Goal: Task Accomplishment & Management: Complete application form

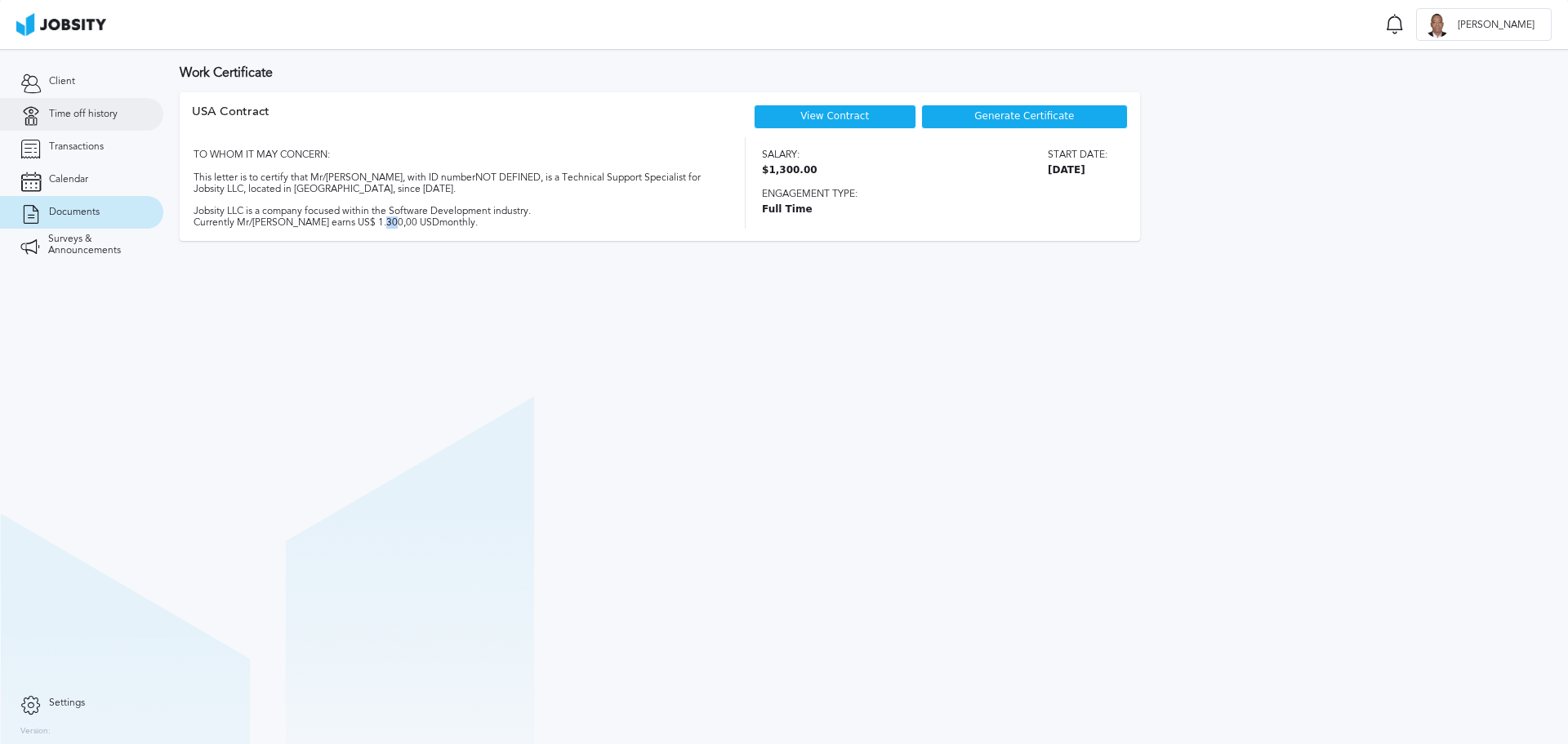
click at [94, 113] on span "Time off history" at bounding box center [83, 114] width 69 height 11
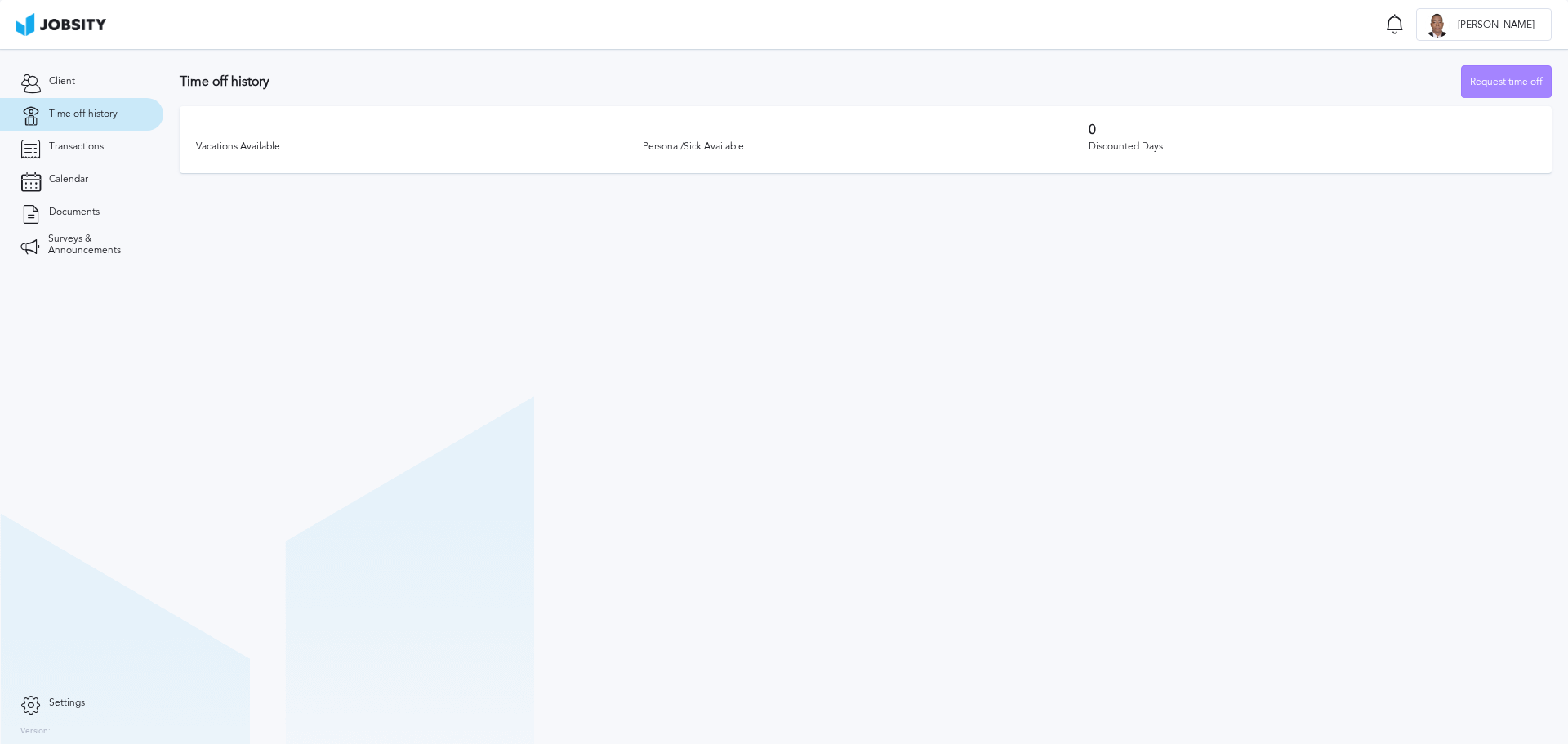
click at [1489, 82] on div "Request time off" at bounding box center [1506, 82] width 89 height 32
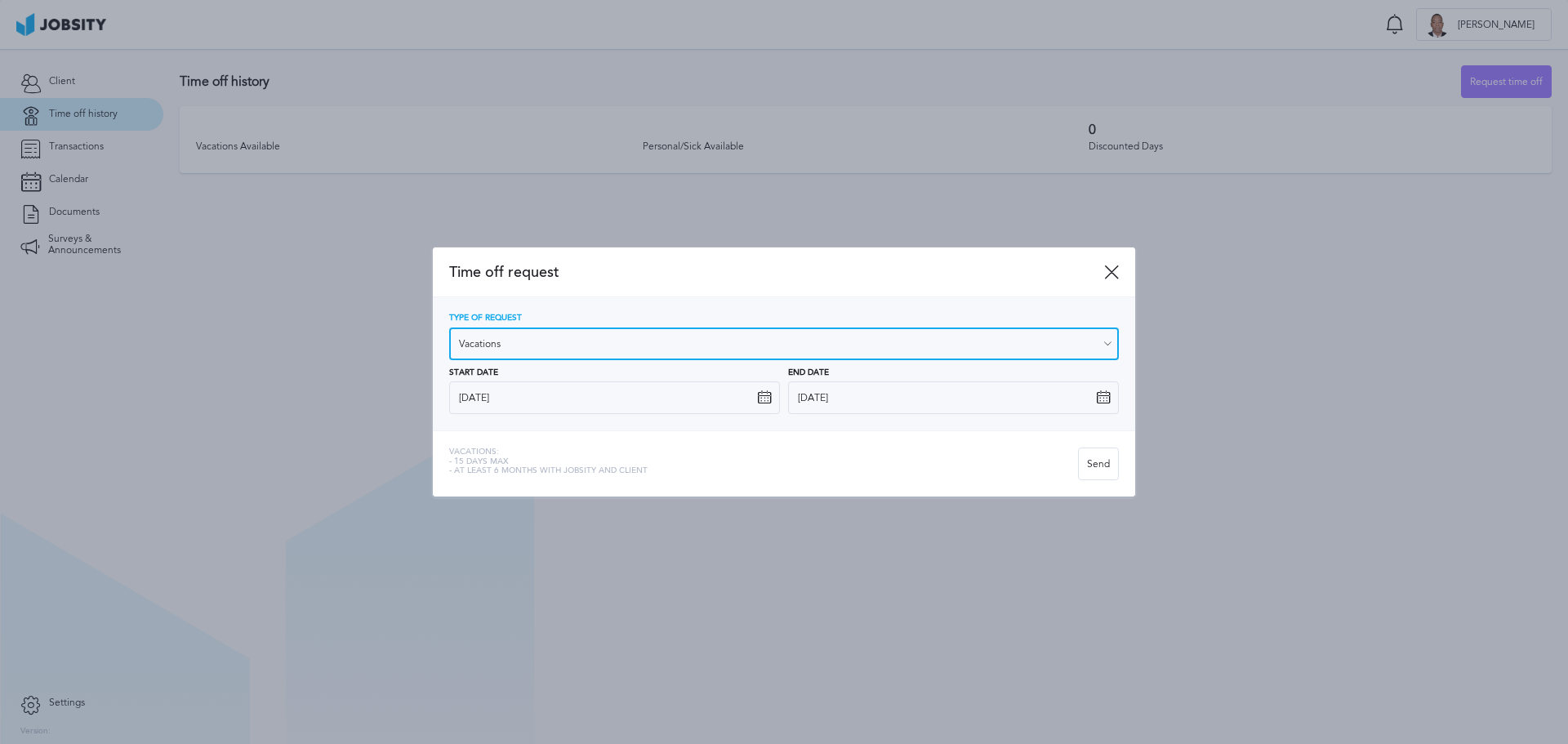
click at [753, 344] on input "Vacations" at bounding box center [784, 344] width 670 height 32
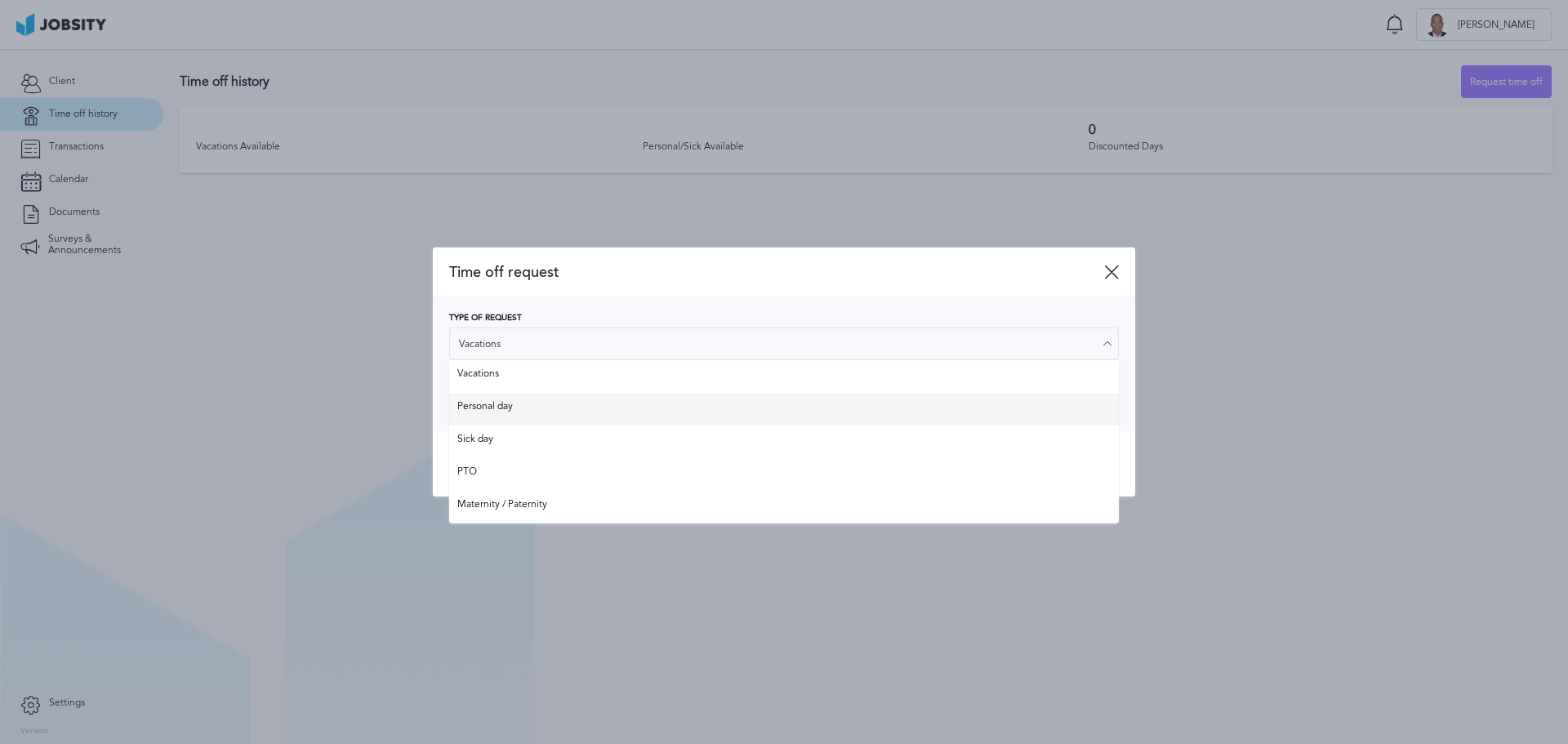
type input "Personal day"
click at [503, 403] on div "Type of Request Personal day Vacations Personal day Sick day PTO Maternity / Pa…" at bounding box center [784, 364] width 670 height 100
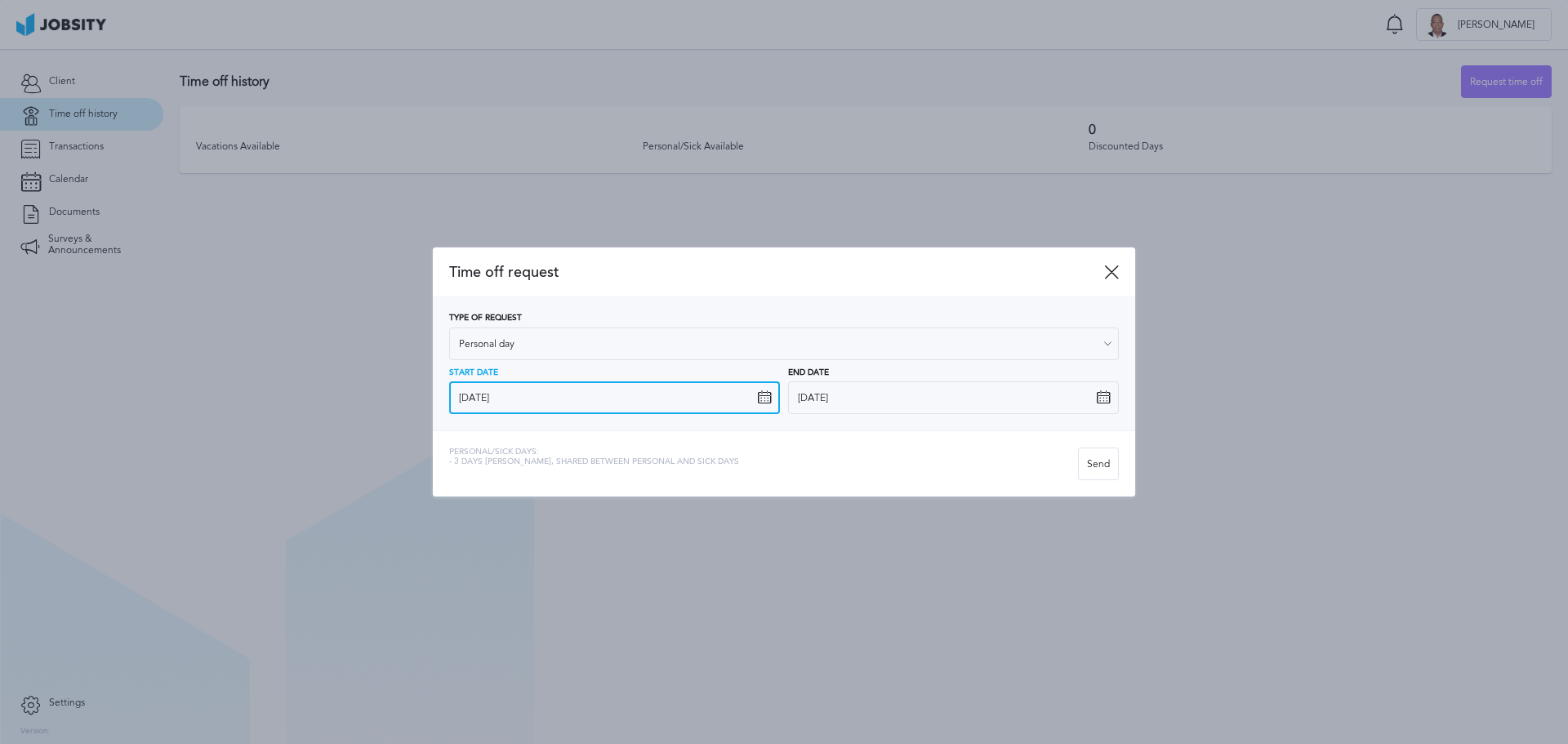
click at [532, 395] on input "[DATE]" at bounding box center [614, 398] width 331 height 32
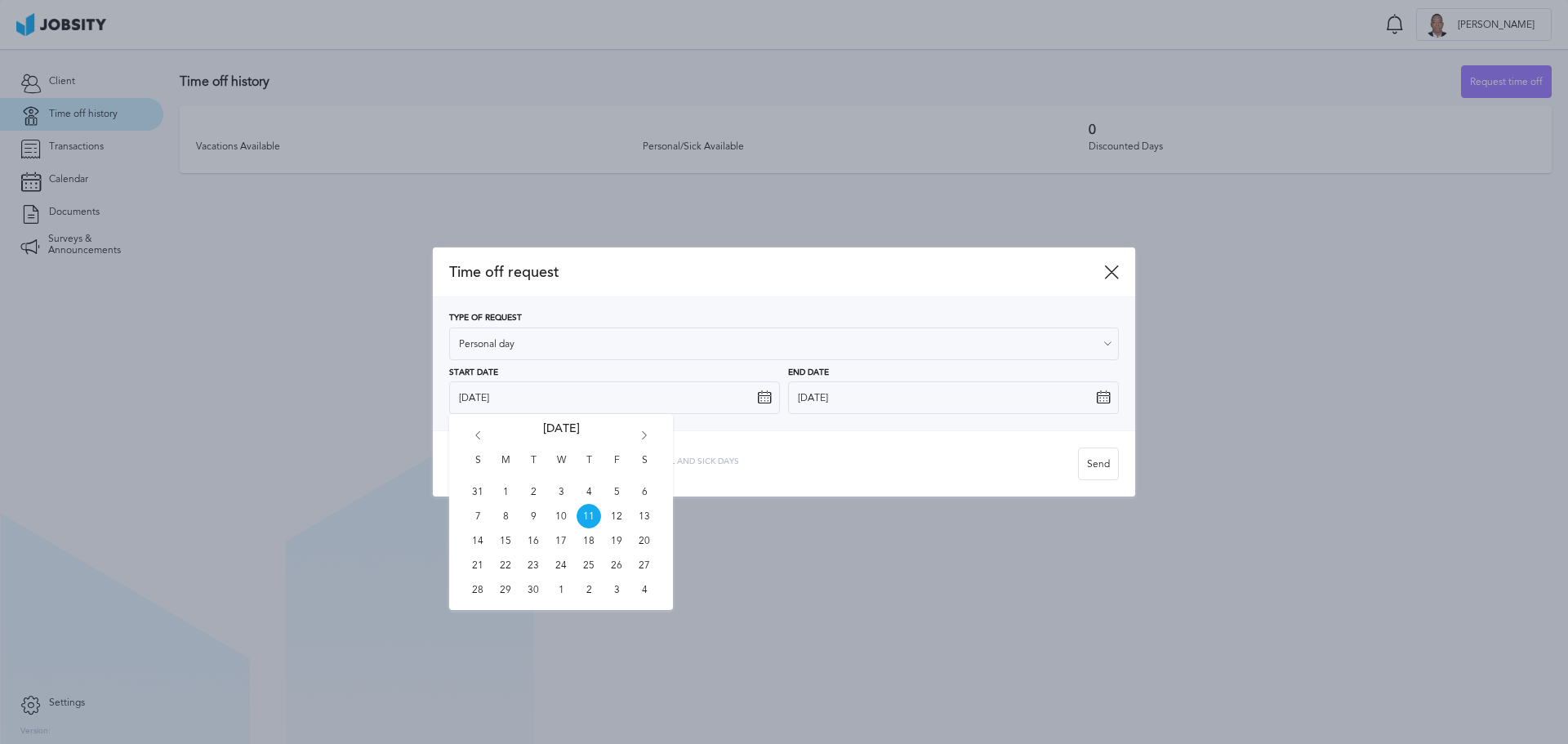
click at [642, 434] on icon "Go forward 1 month" at bounding box center [644, 438] width 14 height 14
click at [537, 514] on span "7" at bounding box center [533, 516] width 25 height 25
type input "[DATE]"
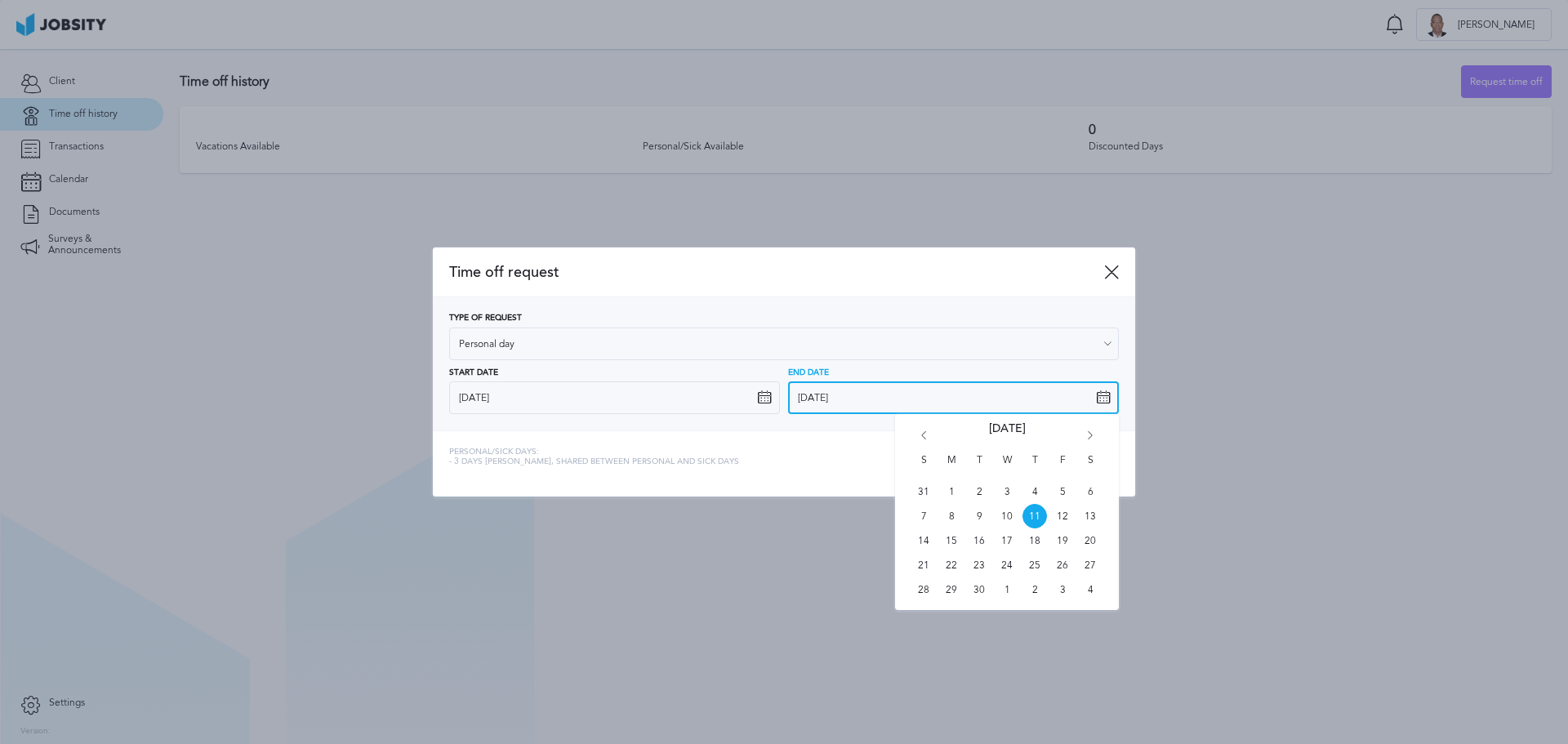
click at [898, 403] on input "[DATE]" at bounding box center [953, 398] width 331 height 32
click at [1098, 432] on div "S M T W T F S 31 1 2 3 4 5 6 7 8 9 10 11 12 13 14 15 16 17 18 19 20 21 22 23 24…" at bounding box center [1007, 512] width 224 height 196
click at [1098, 433] on div "S M T W T F S 31 1 2 3 4 5 6 7 8 9 10 11 12 13 14 15 16 17 18 19 20 21 22 23 24…" at bounding box center [1007, 512] width 224 height 196
click at [1088, 434] on icon "Go forward 1 month" at bounding box center [1090, 438] width 14 height 14
click at [1003, 509] on span "8" at bounding box center [1007, 516] width 25 height 25
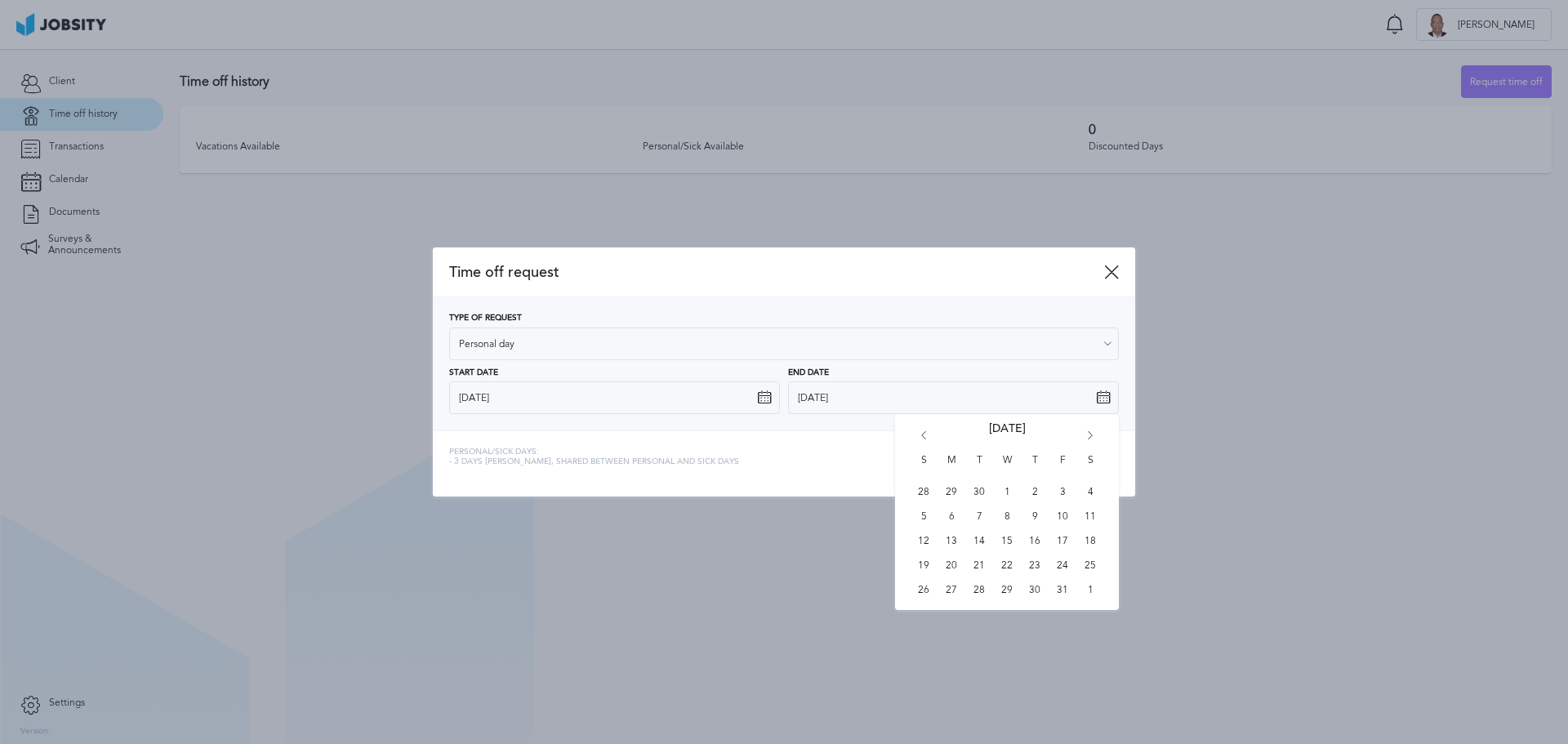
type input "[DATE]"
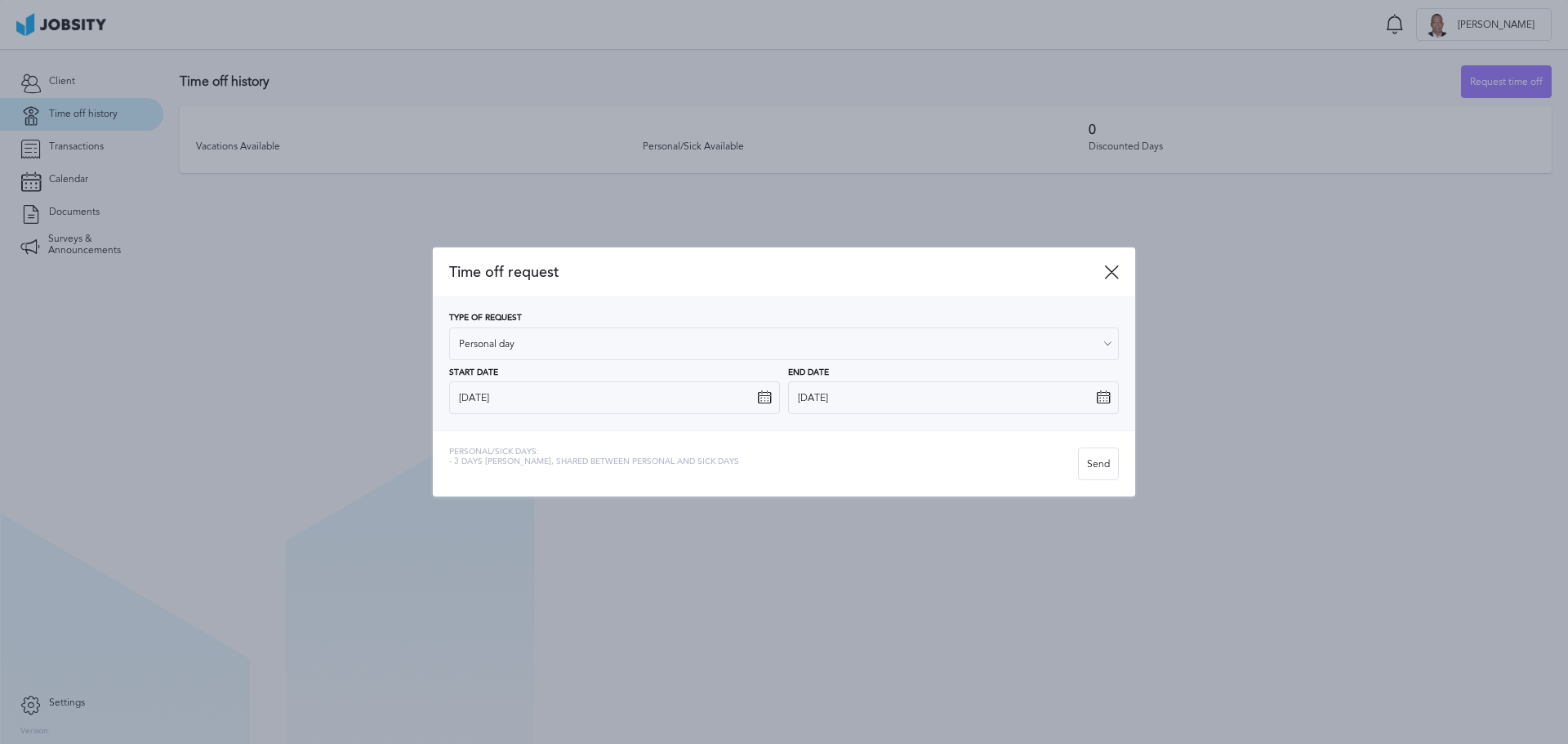
click at [1037, 452] on div "Personal/Sick days: - 3 days [PERSON_NAME], shared between personal and sick da…" at bounding box center [764, 463] width 629 height 32
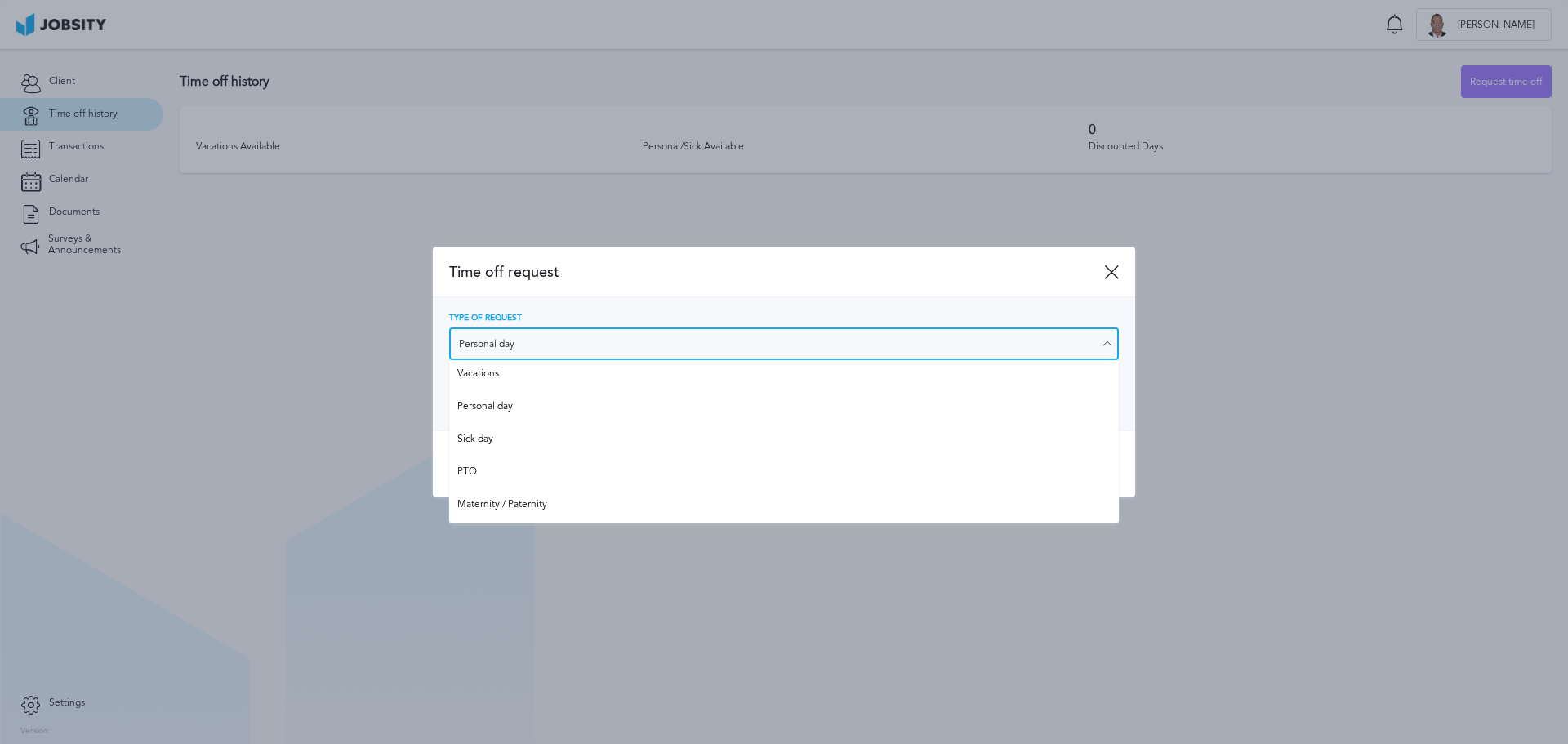
click at [677, 332] on input "Personal day" at bounding box center [784, 344] width 670 height 32
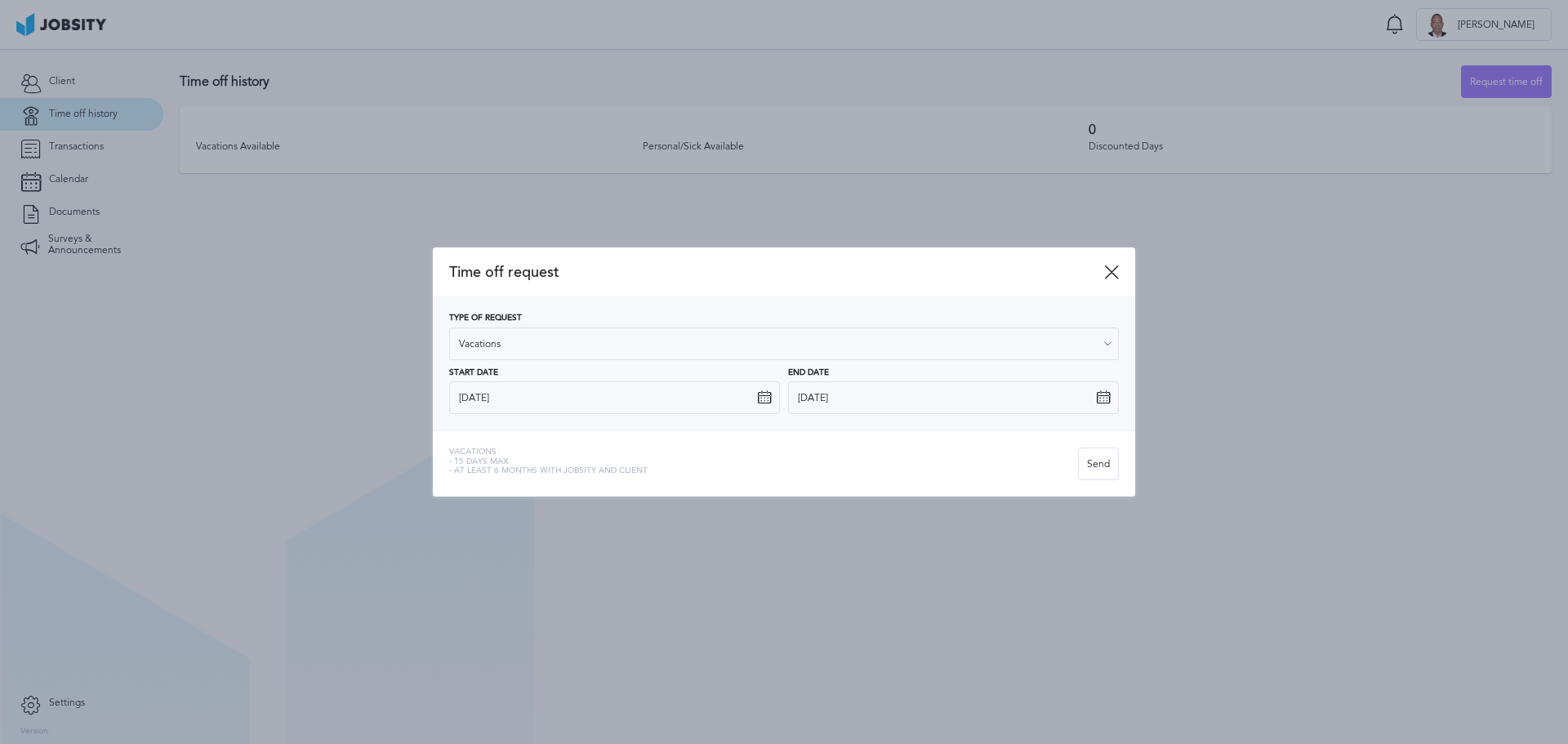
click at [512, 376] on div "Type of Request Vacations Vacations Personal day Sick day PTO Maternity / Pater…" at bounding box center [784, 364] width 670 height 100
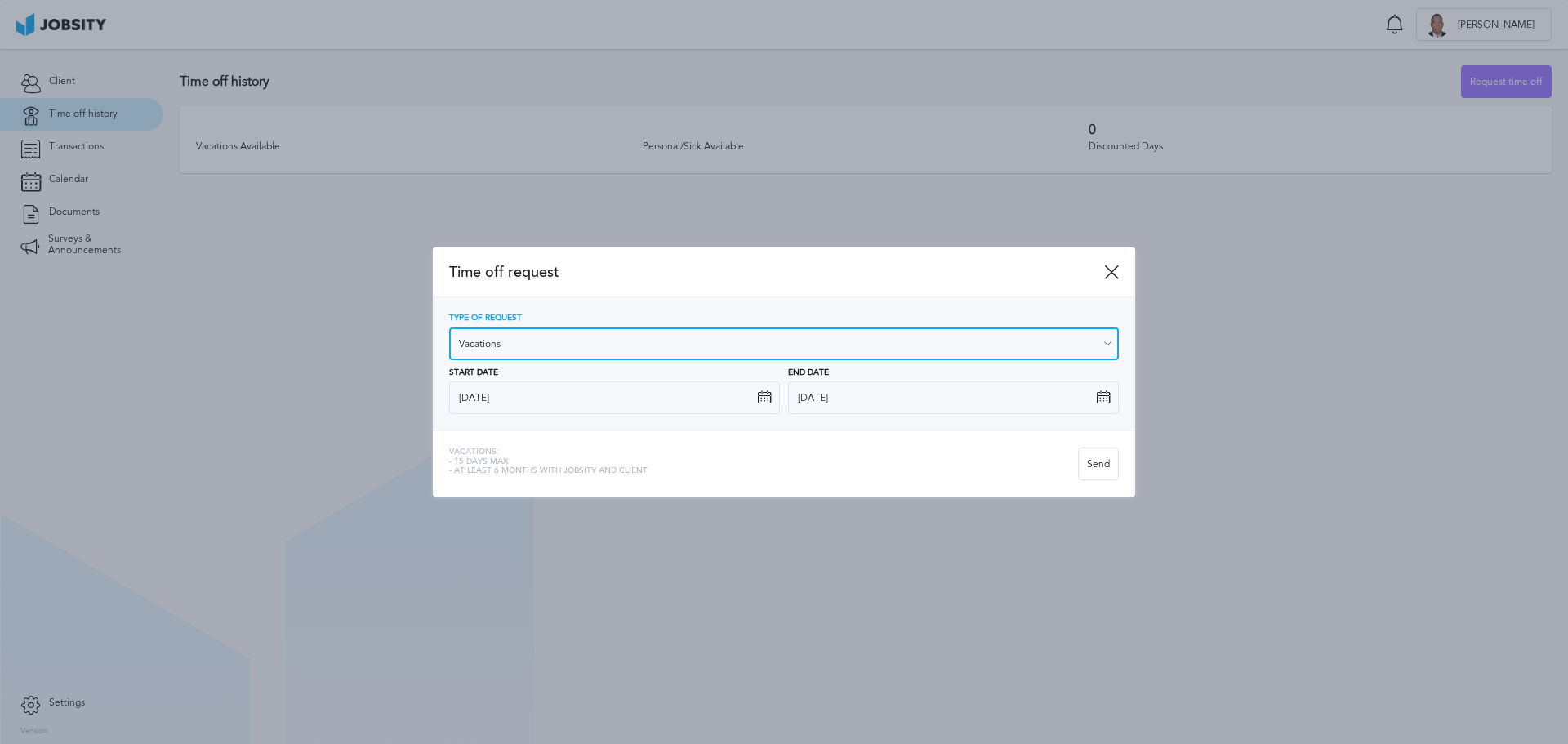
click at [711, 339] on input "Vacations" at bounding box center [784, 344] width 670 height 32
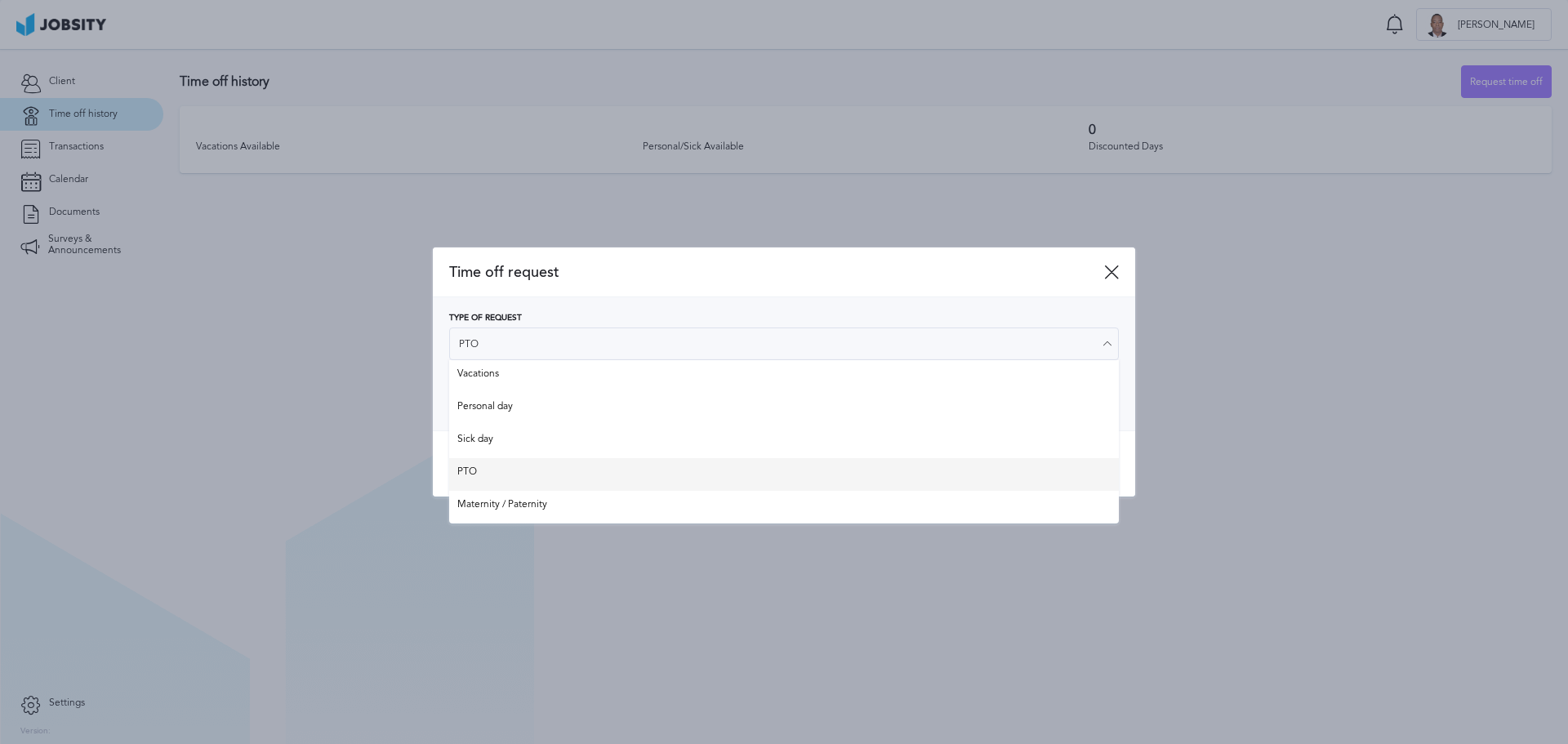
click at [476, 466] on div "Time off request Type of Request PTO Vacations Personal day Sick day PTO Matern…" at bounding box center [784, 372] width 702 height 250
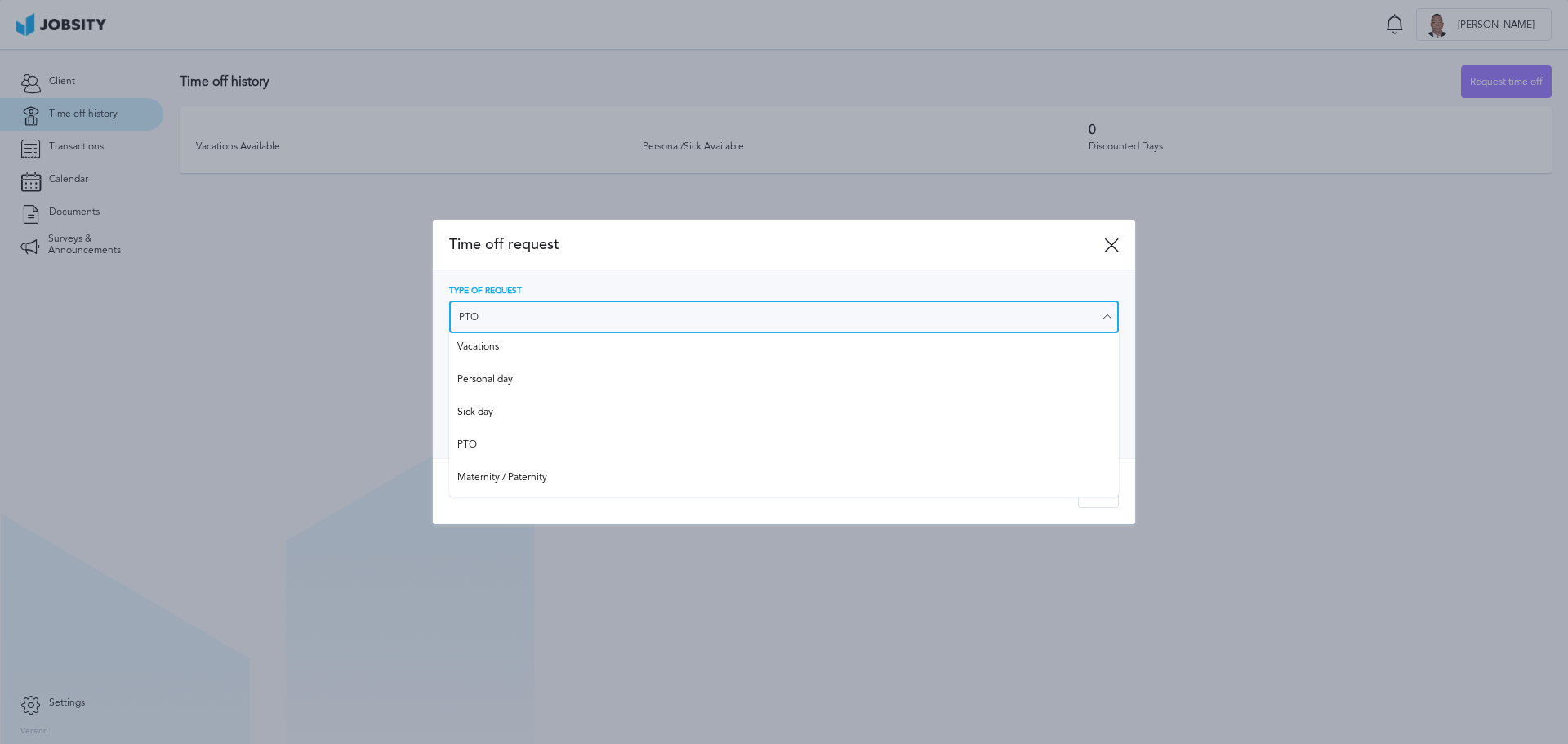
click at [649, 316] on input "PTO" at bounding box center [784, 316] width 670 height 32
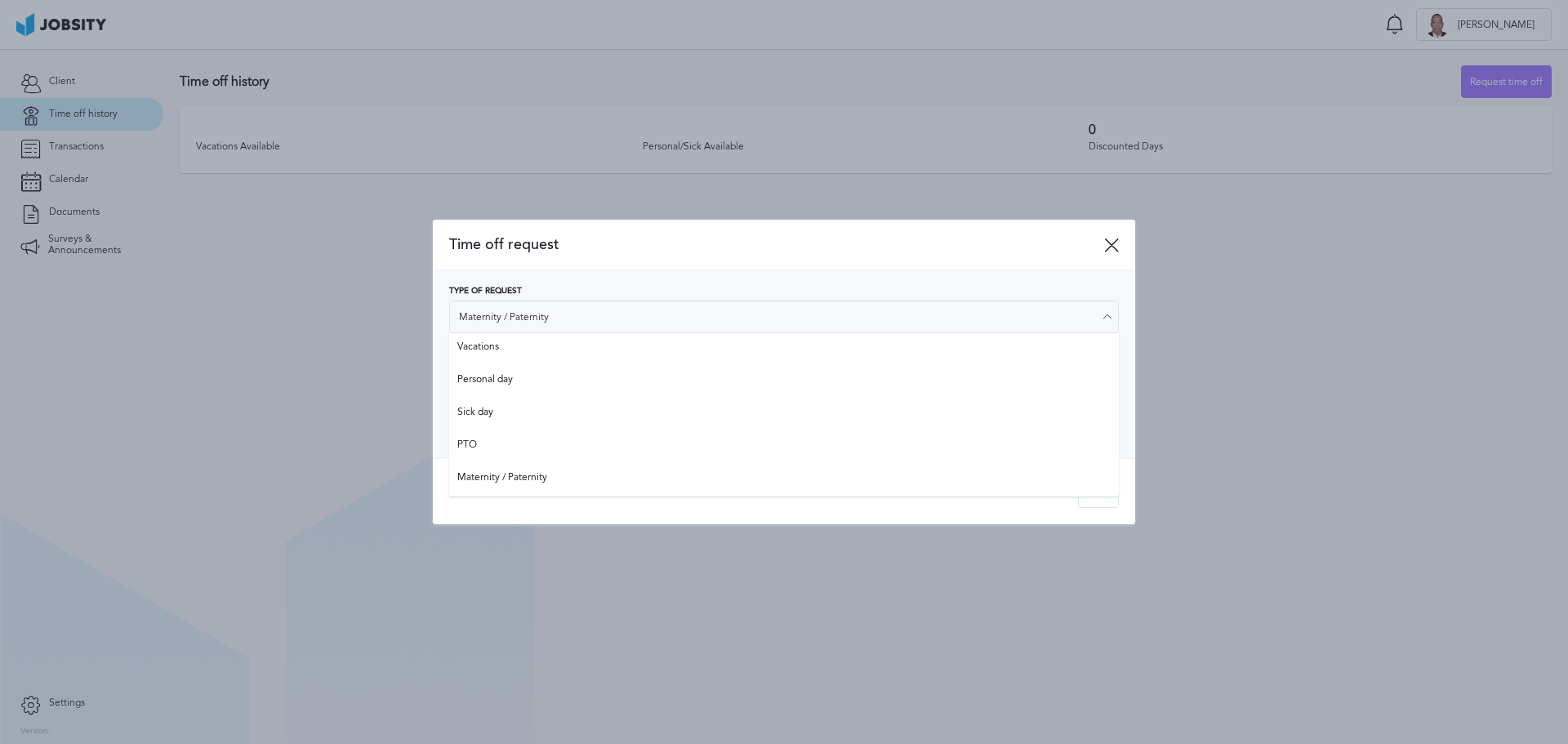
click at [536, 482] on div "Time off request Type of Request Maternity / Paternity Vacations Personal day S…" at bounding box center [784, 371] width 702 height 304
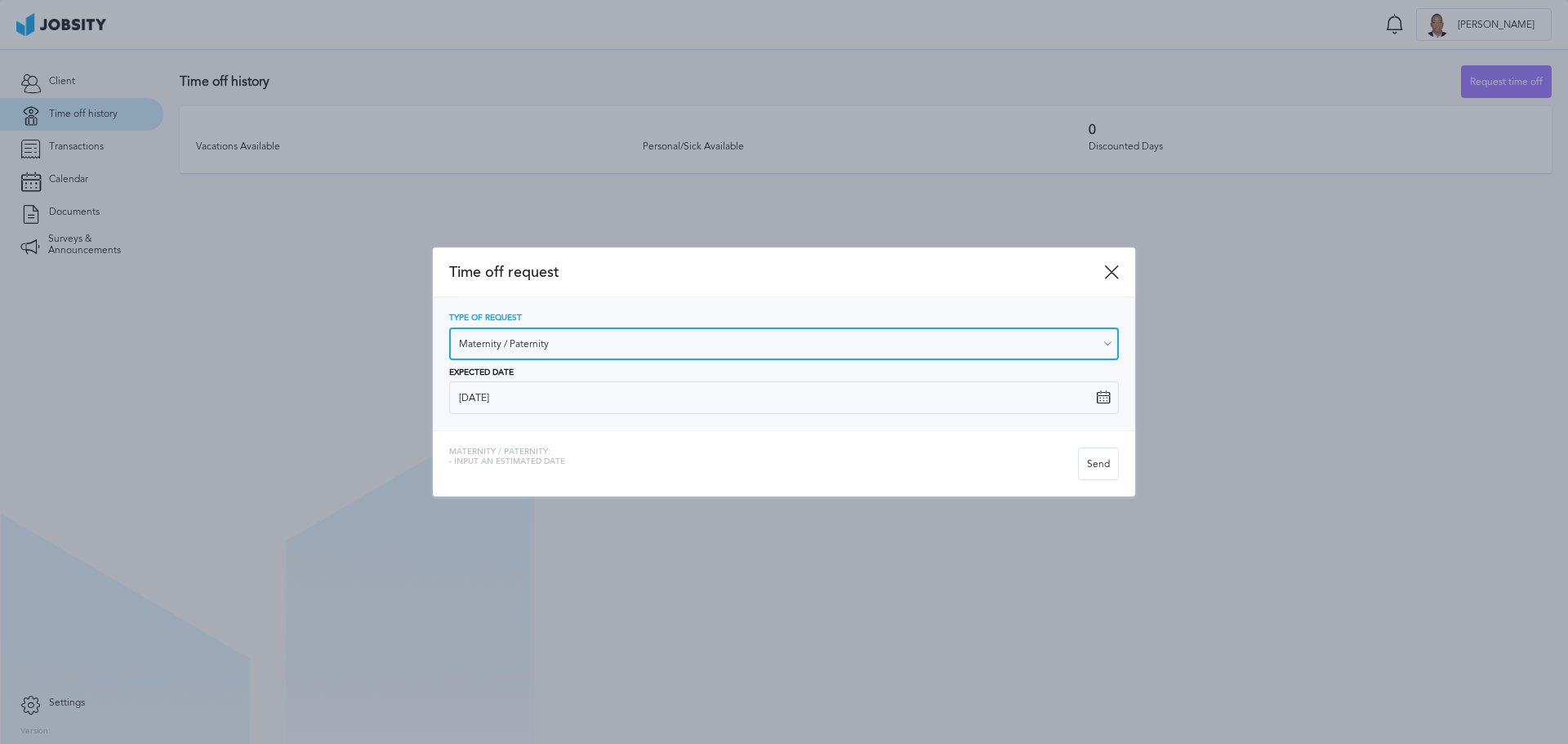
click at [634, 344] on input "Maternity / Paternity" at bounding box center [784, 344] width 670 height 32
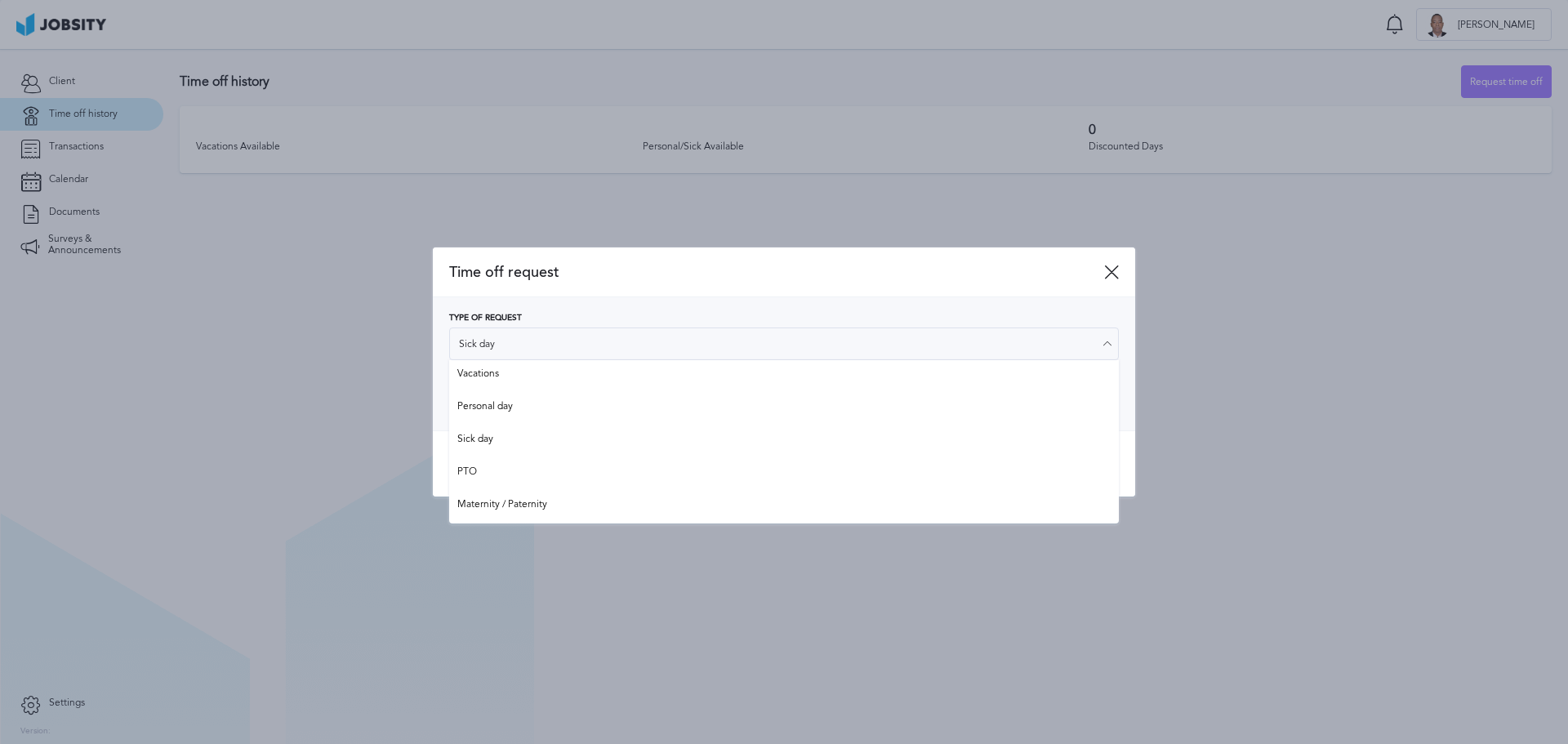
click at [500, 437] on div "Time off request Type of Request Sick day Vacations Personal day Sick day PTO M…" at bounding box center [784, 372] width 702 height 250
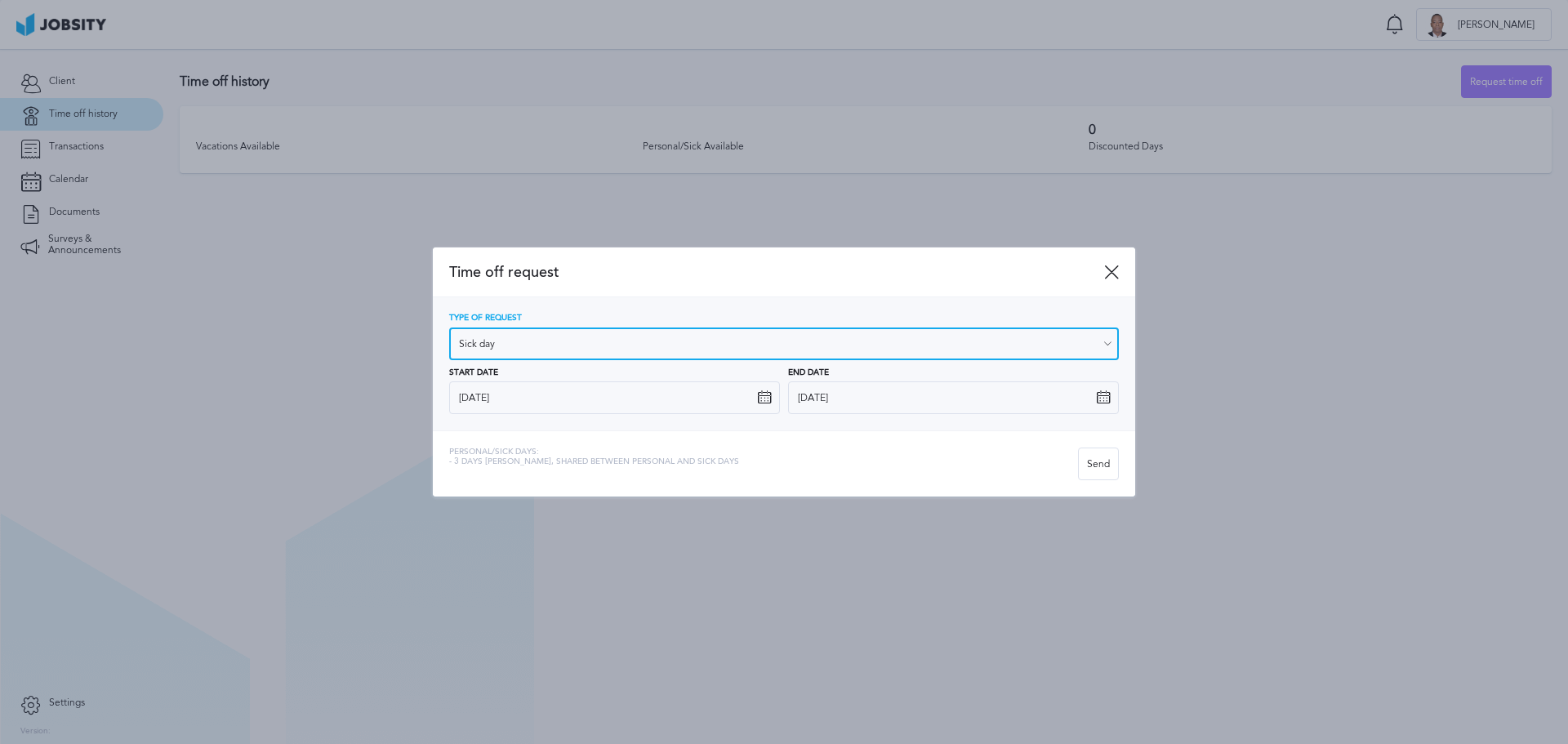
click at [569, 338] on input "Sick day" at bounding box center [784, 344] width 670 height 32
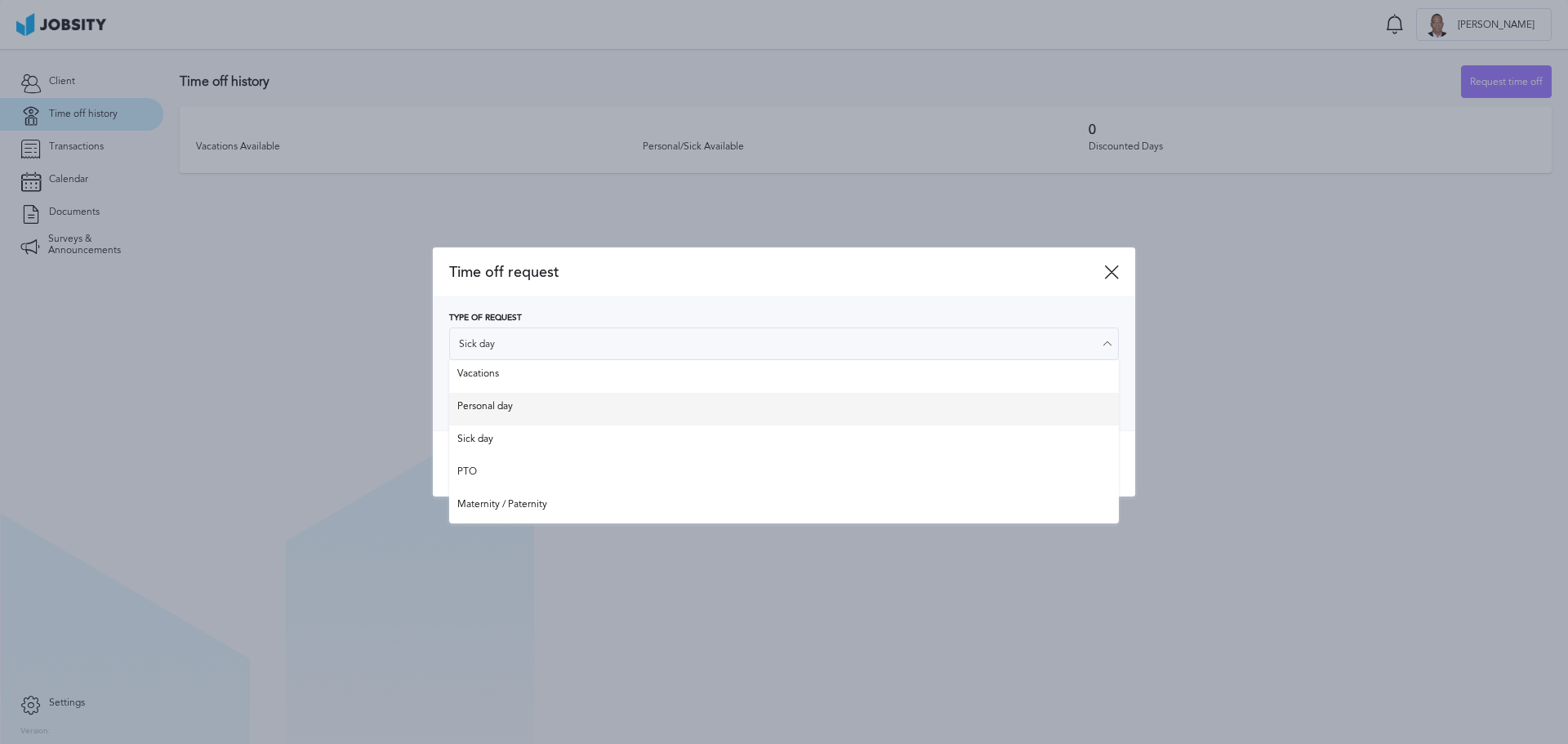
type input "Personal day"
click at [527, 412] on div "Type of Request Personal day Vacations Personal day Sick day PTO Maternity / Pa…" at bounding box center [784, 364] width 670 height 100
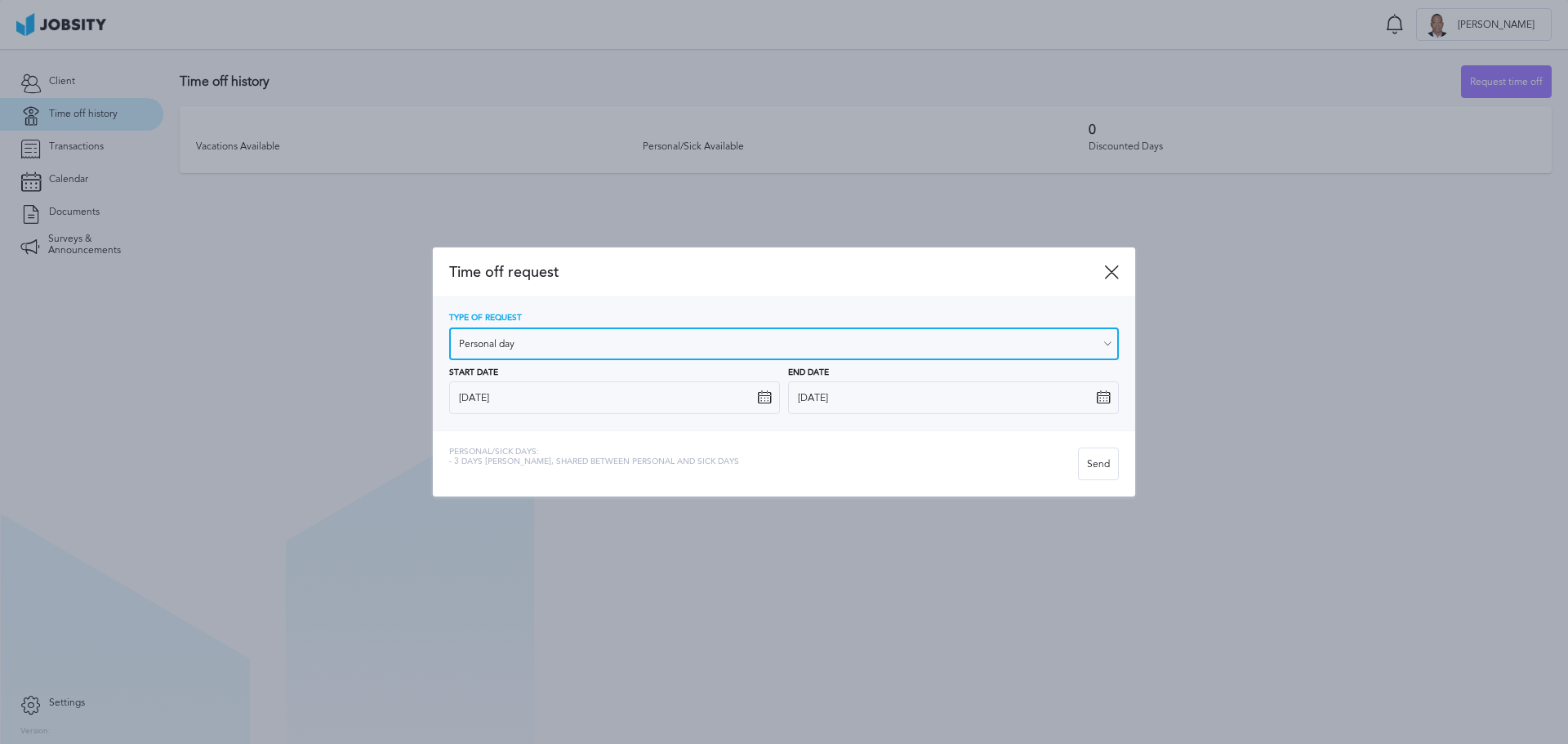
click at [601, 346] on input "Personal day" at bounding box center [784, 344] width 670 height 32
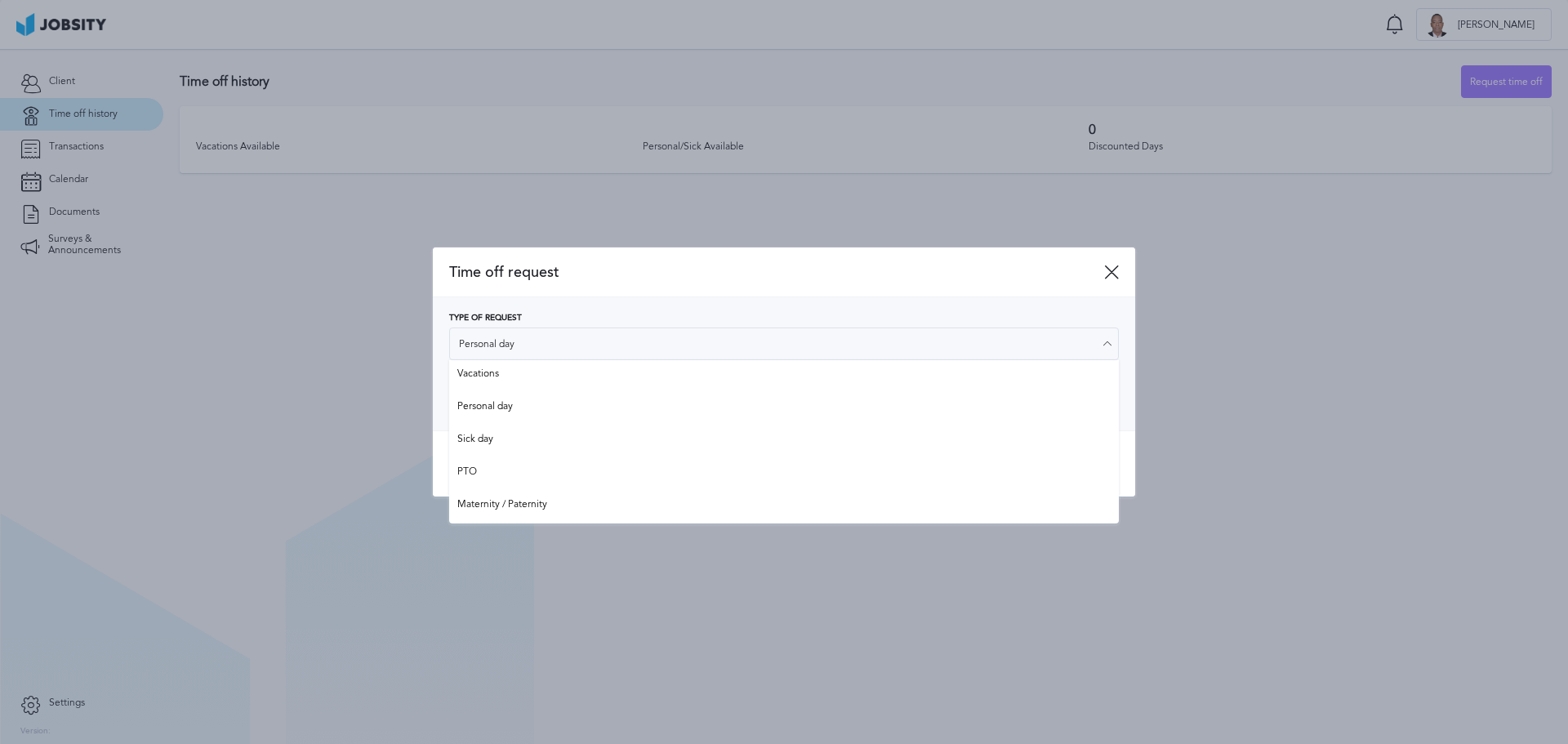
click at [636, 283] on div "Time off request" at bounding box center [784, 273] width 702 height 51
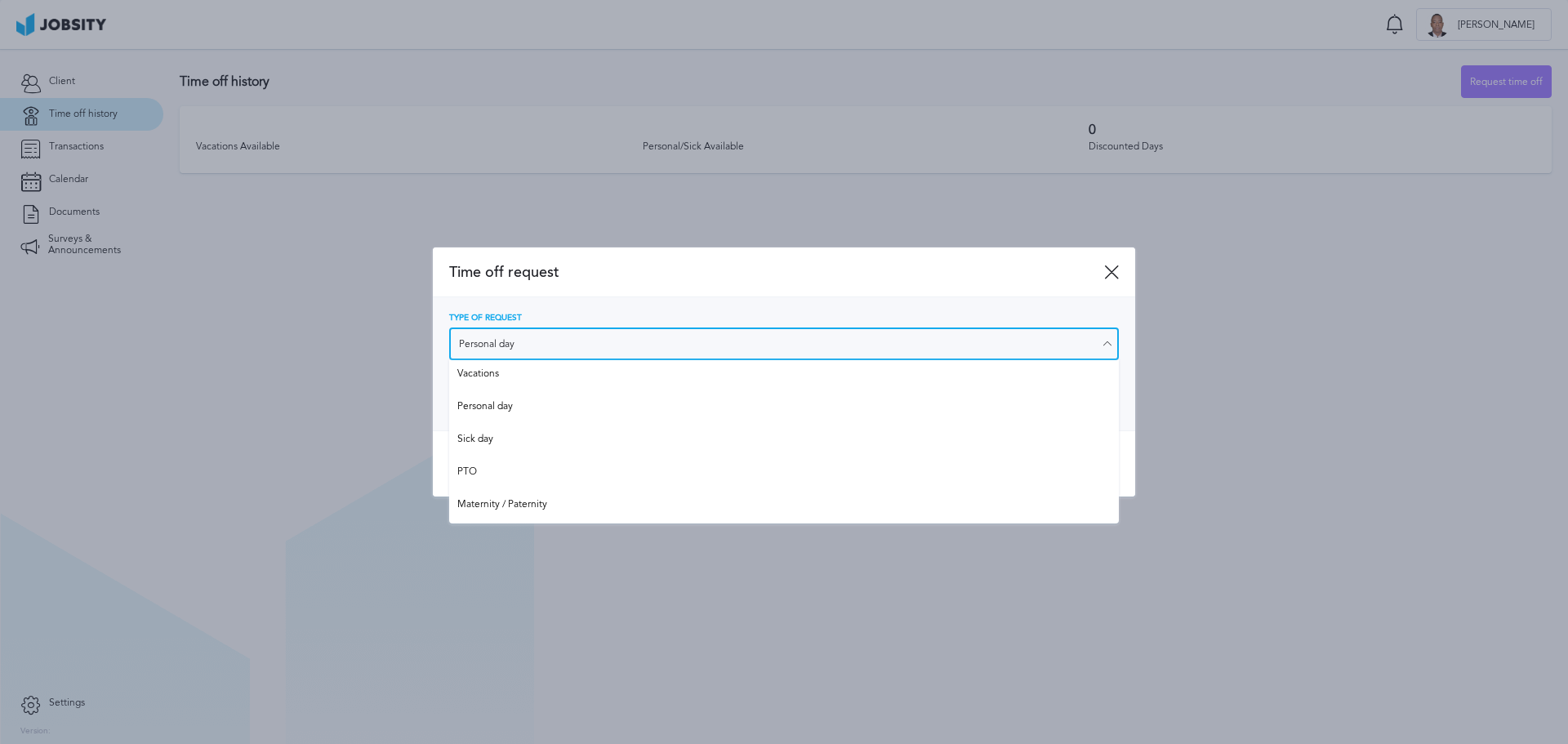
click at [590, 344] on input "Personal day" at bounding box center [784, 344] width 670 height 32
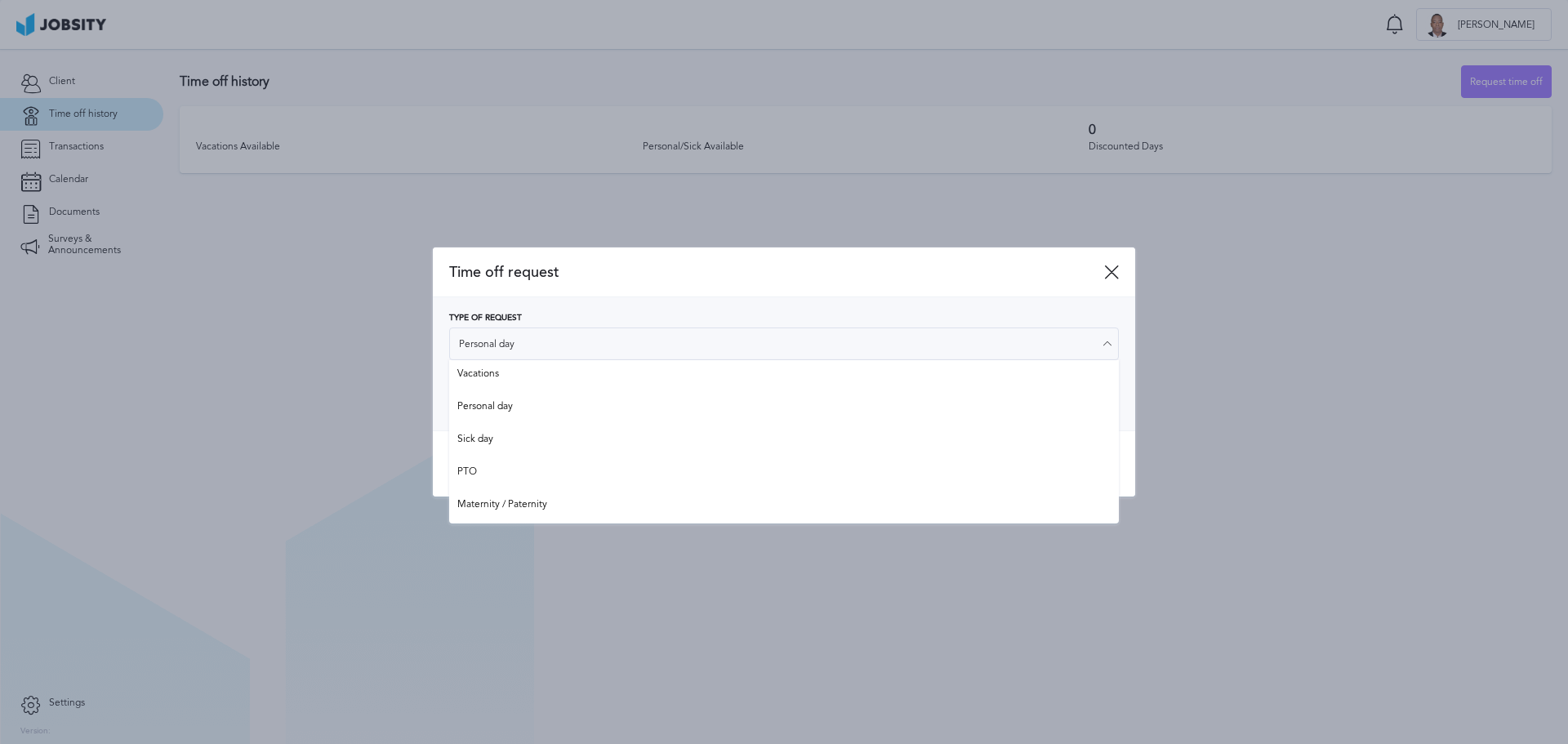
click at [649, 296] on div "Time off request" at bounding box center [784, 273] width 702 height 51
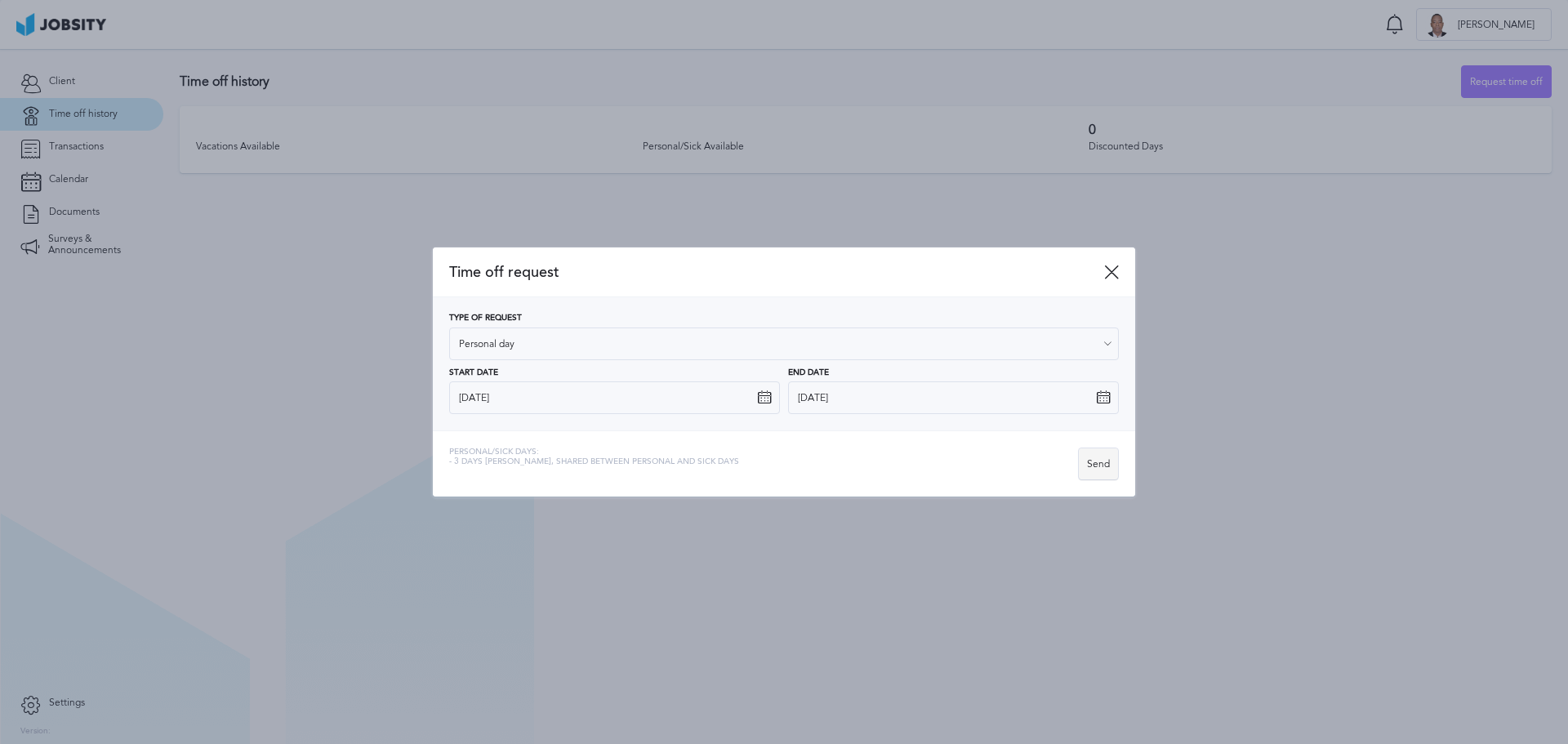
click at [1105, 469] on div "Send" at bounding box center [1099, 464] width 39 height 32
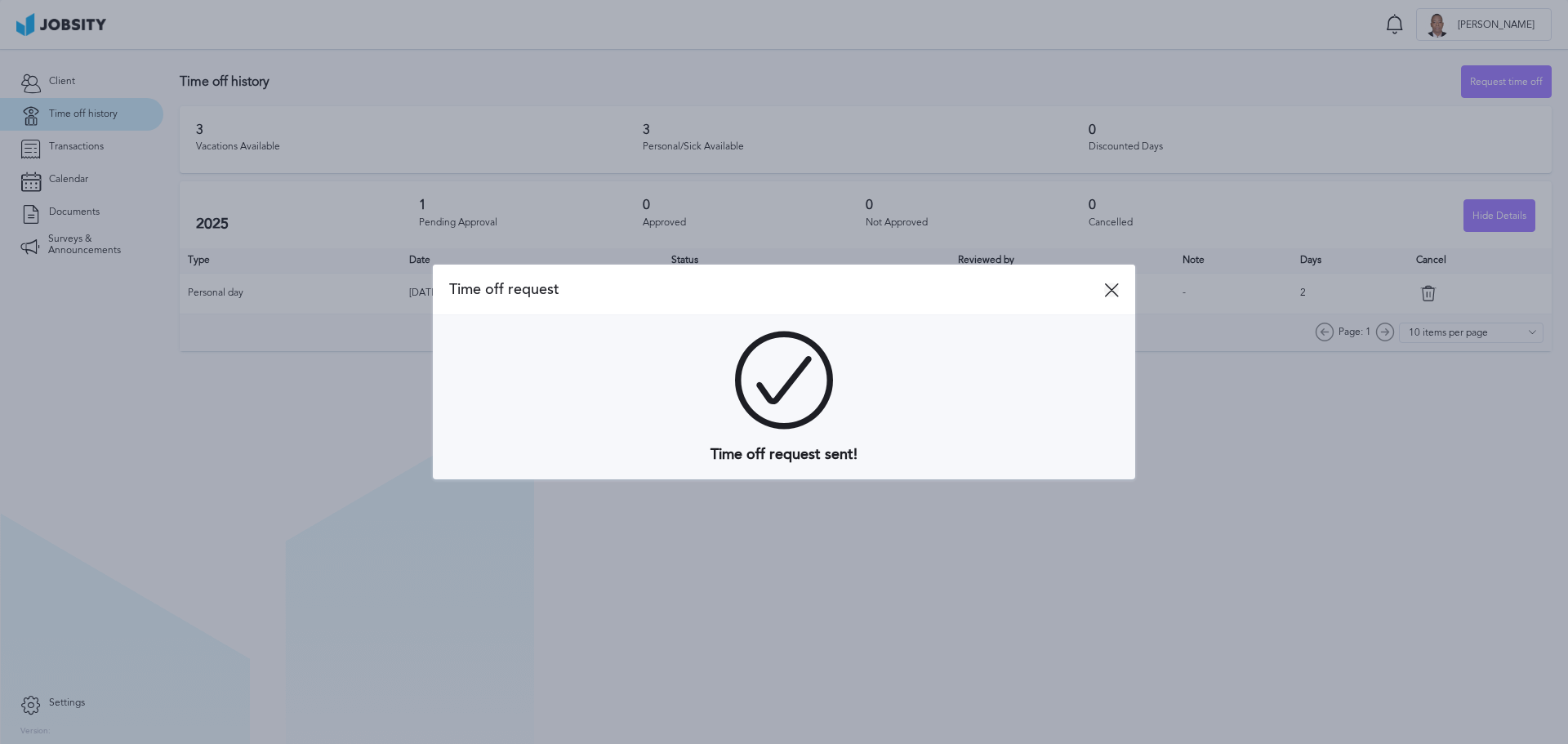
click at [1115, 286] on icon at bounding box center [1111, 289] width 14 height 14
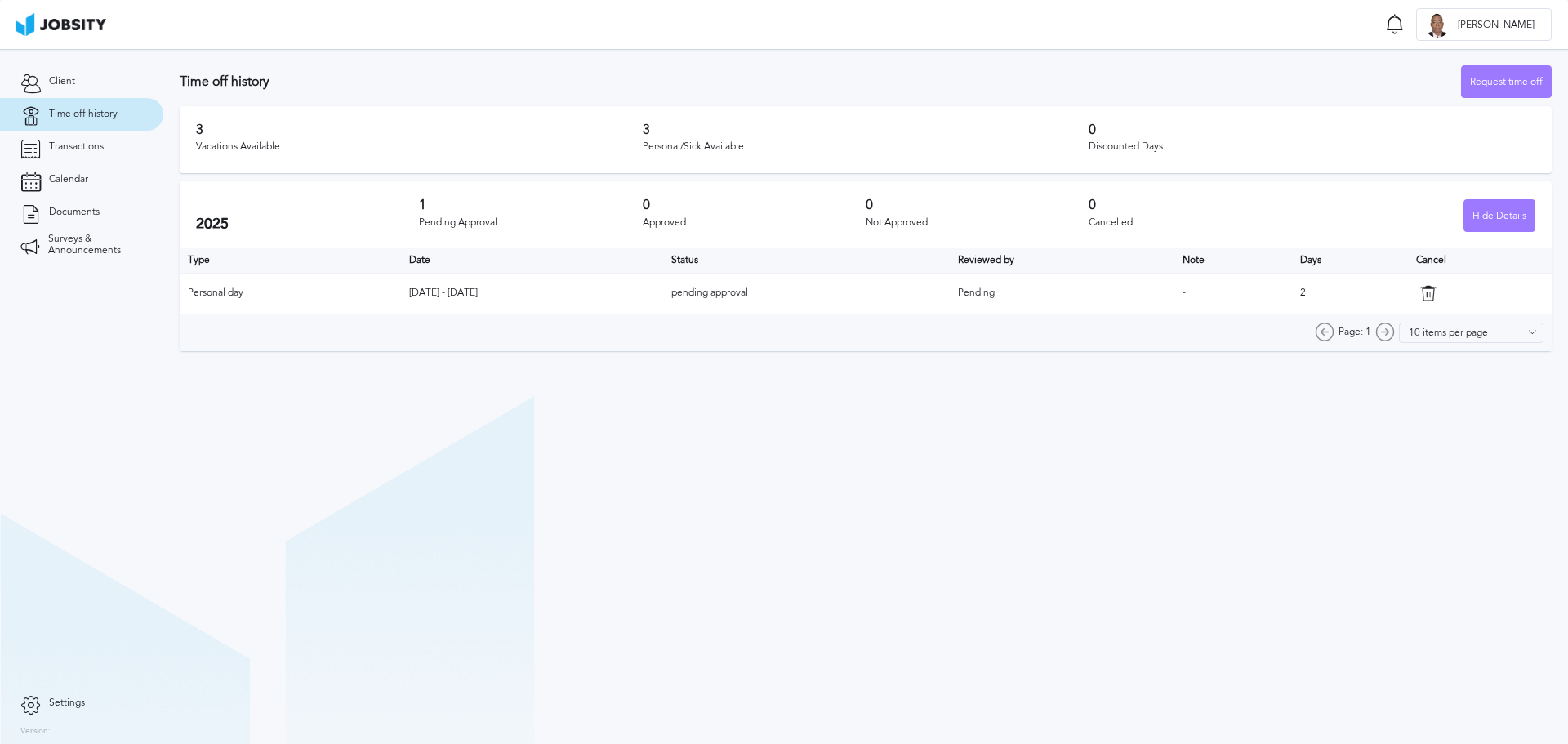
click at [1435, 294] on icon at bounding box center [1428, 292] width 16 height 16
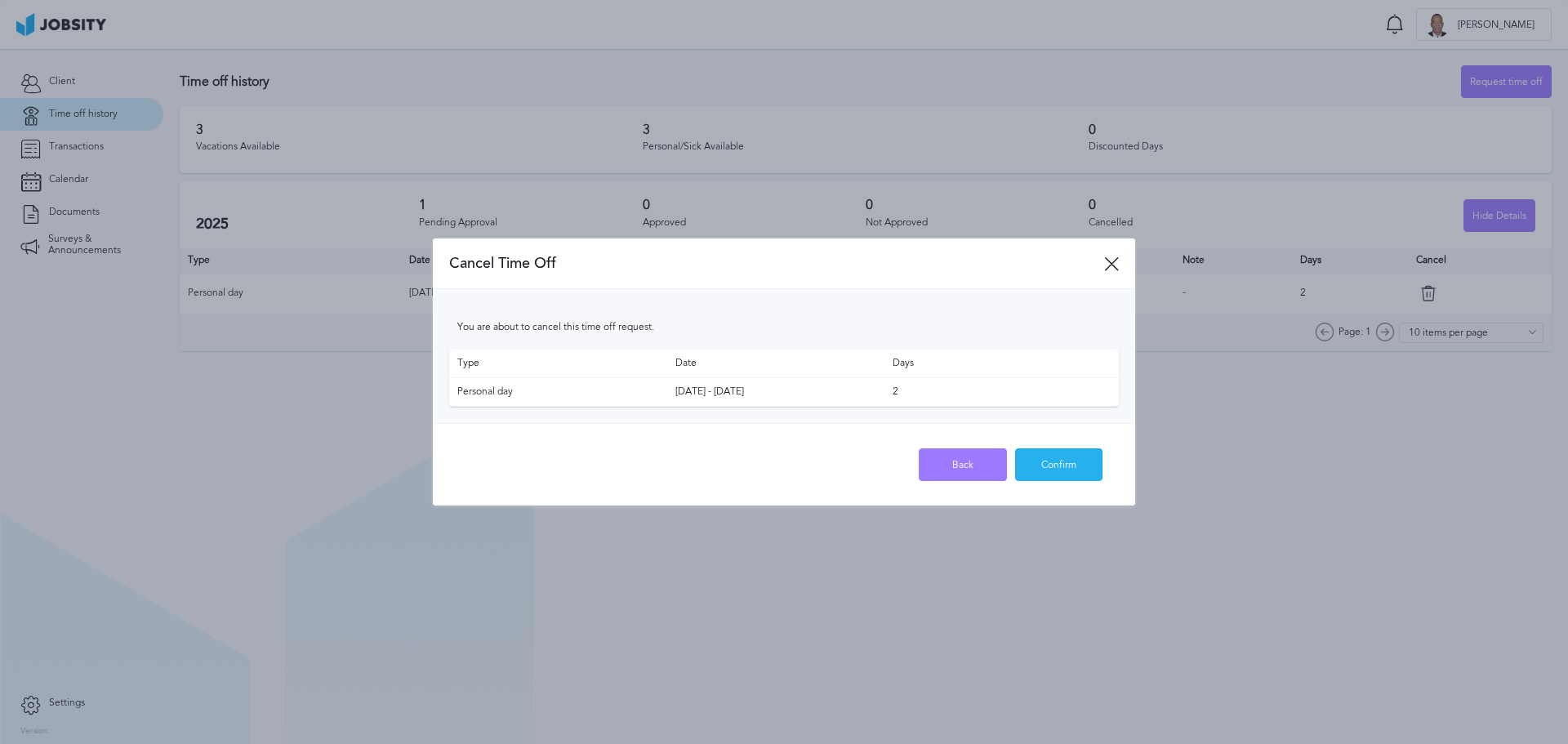
click at [1066, 457] on div "Confirm" at bounding box center [1060, 465] width 87 height 32
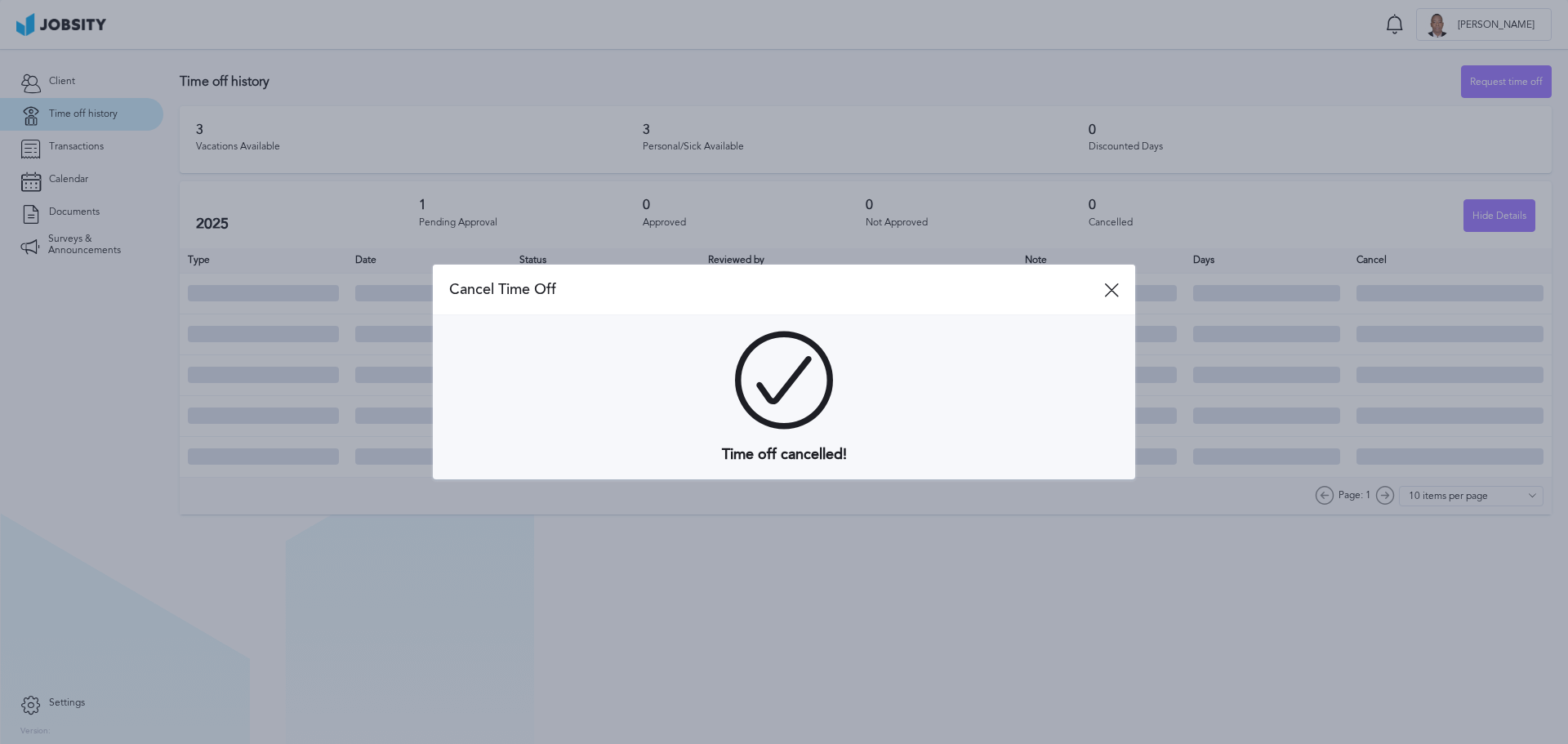
click at [1431, 293] on div at bounding box center [784, 372] width 1568 height 744
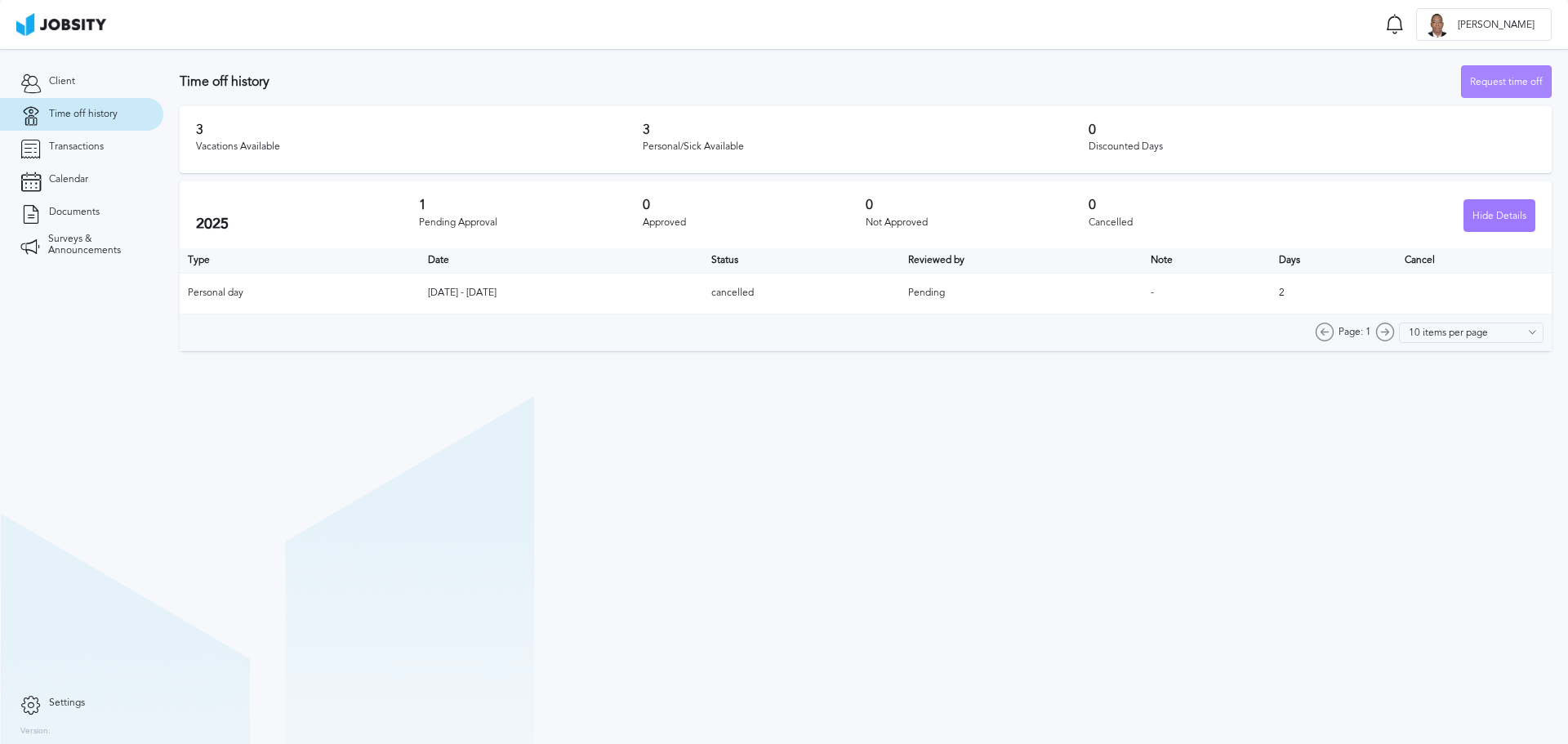
click at [1533, 88] on div "Request time off" at bounding box center [1506, 82] width 89 height 32
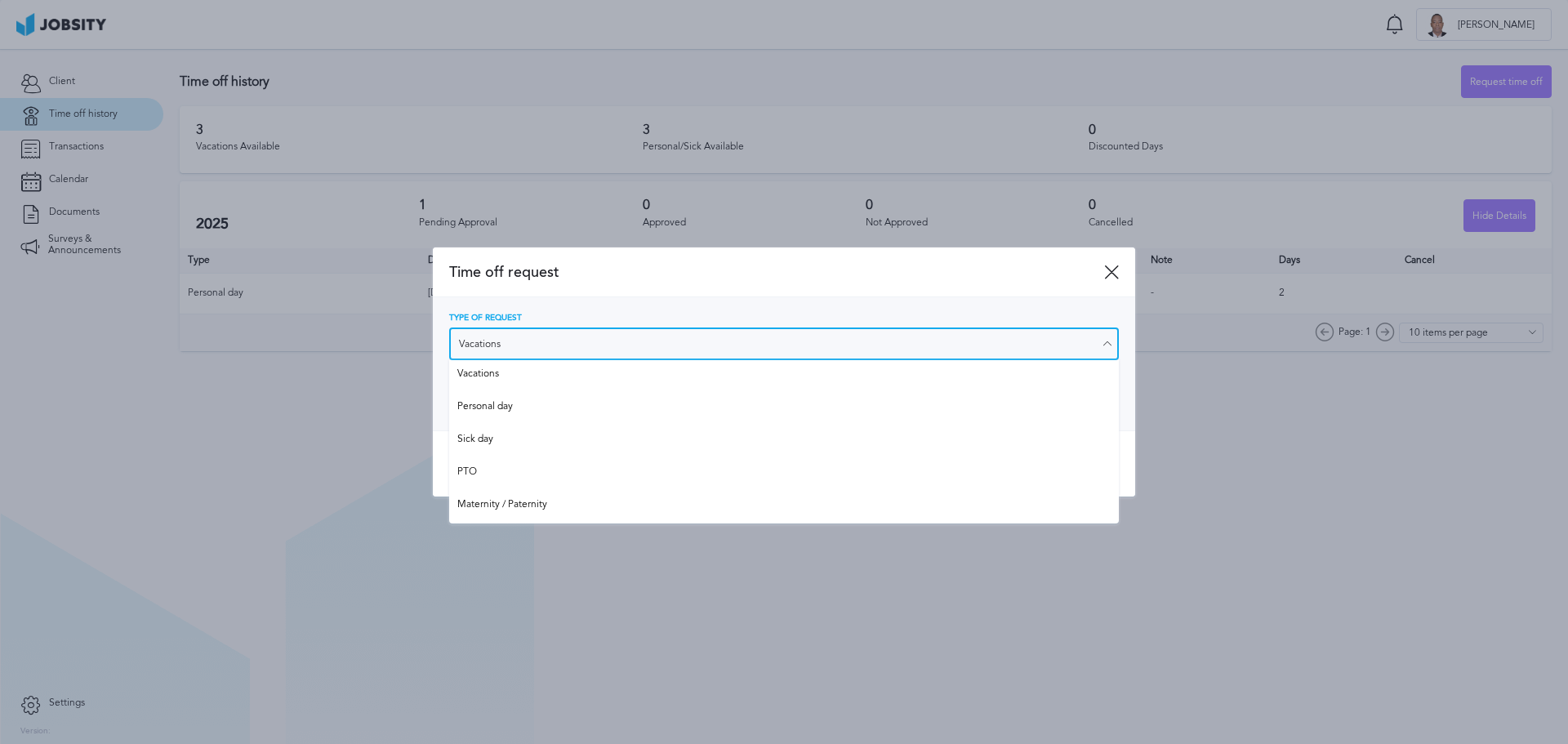
click at [748, 330] on input "Vacations" at bounding box center [784, 344] width 670 height 32
click at [748, 329] on input "Vacations" at bounding box center [784, 344] width 670 height 32
click at [743, 336] on input "Vacations" at bounding box center [784, 344] width 670 height 32
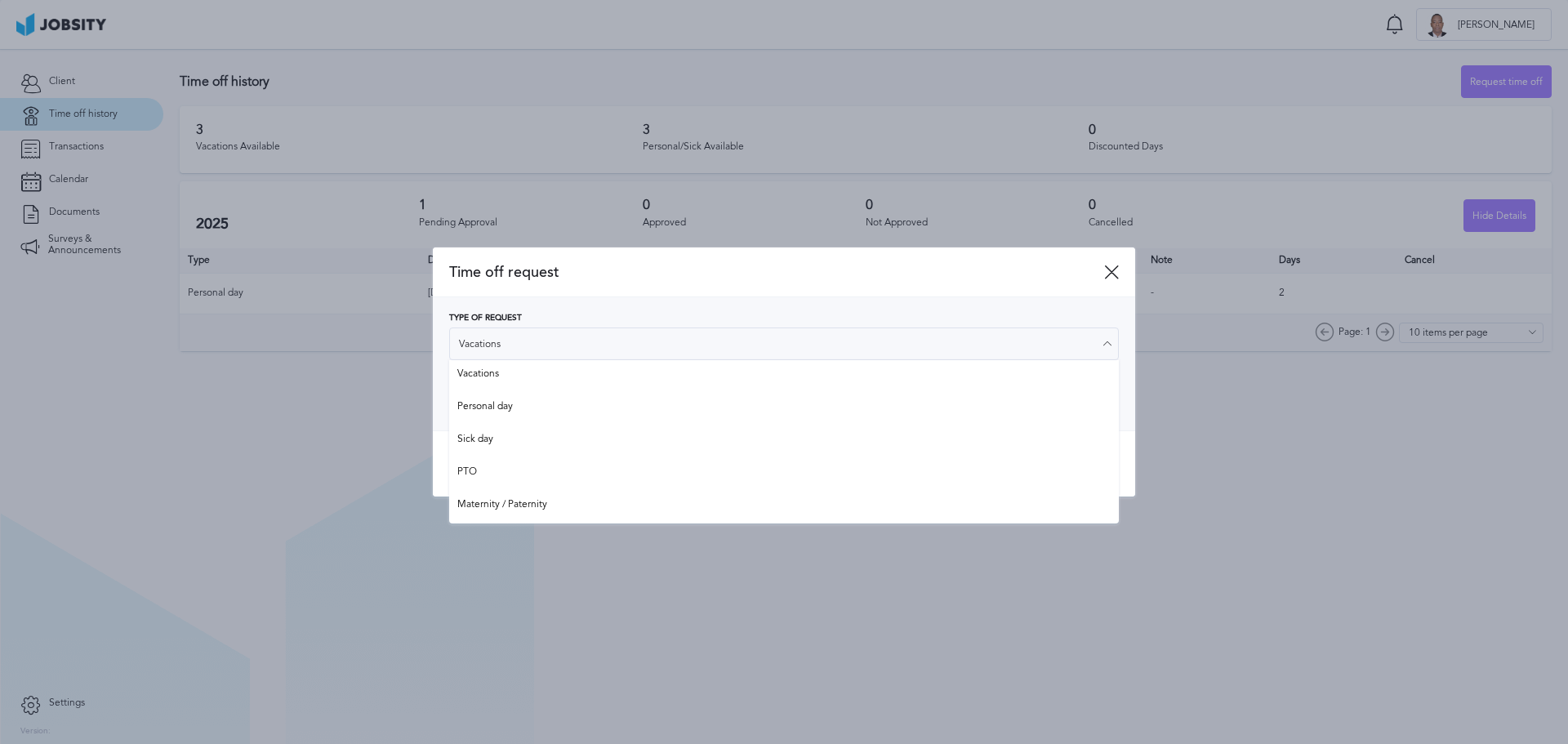
click at [837, 299] on div "Type of Request Vacations Vacations Personal day Sick day PTO Maternity / Pater…" at bounding box center [784, 364] width 702 height 133
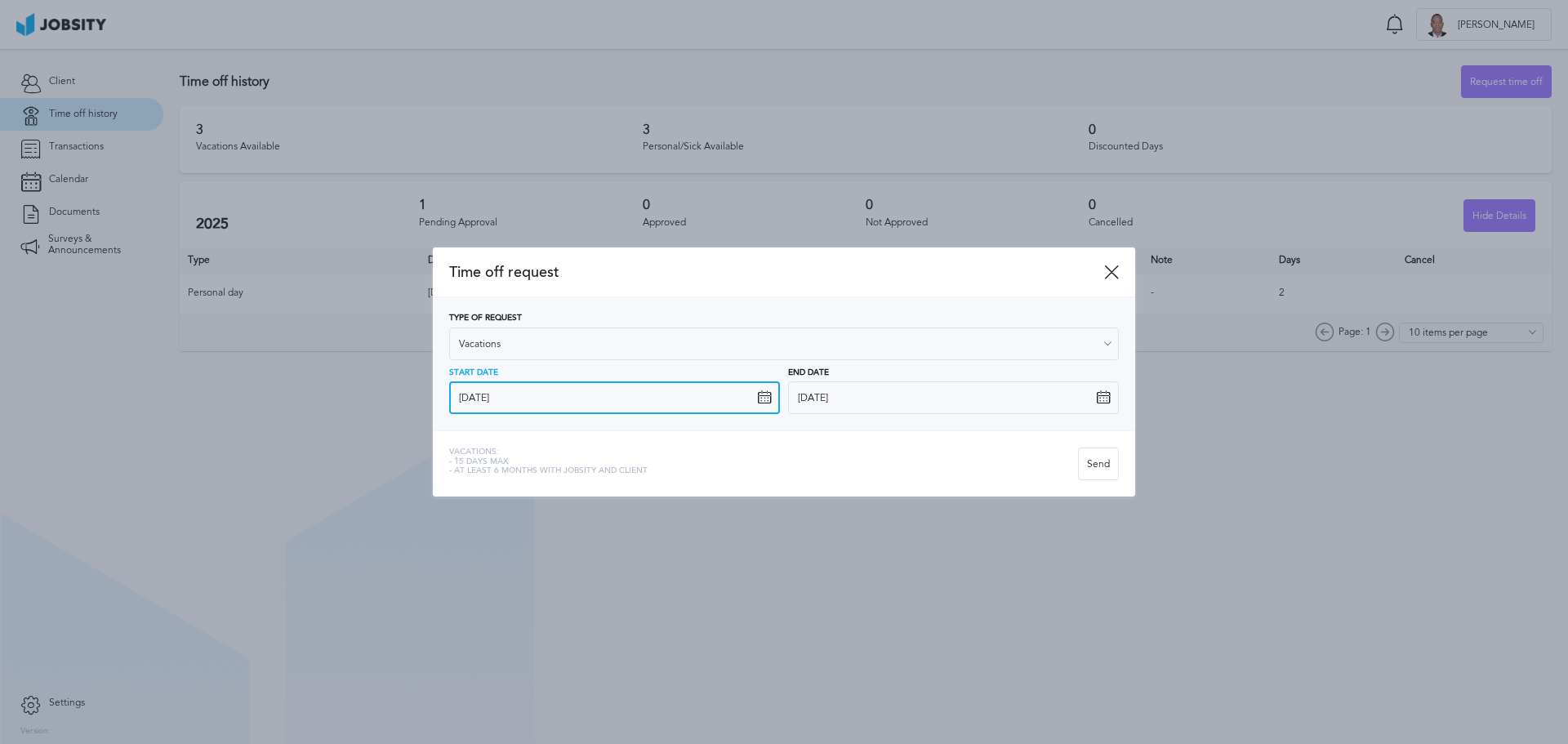
click at [714, 396] on input "[DATE]" at bounding box center [614, 398] width 331 height 32
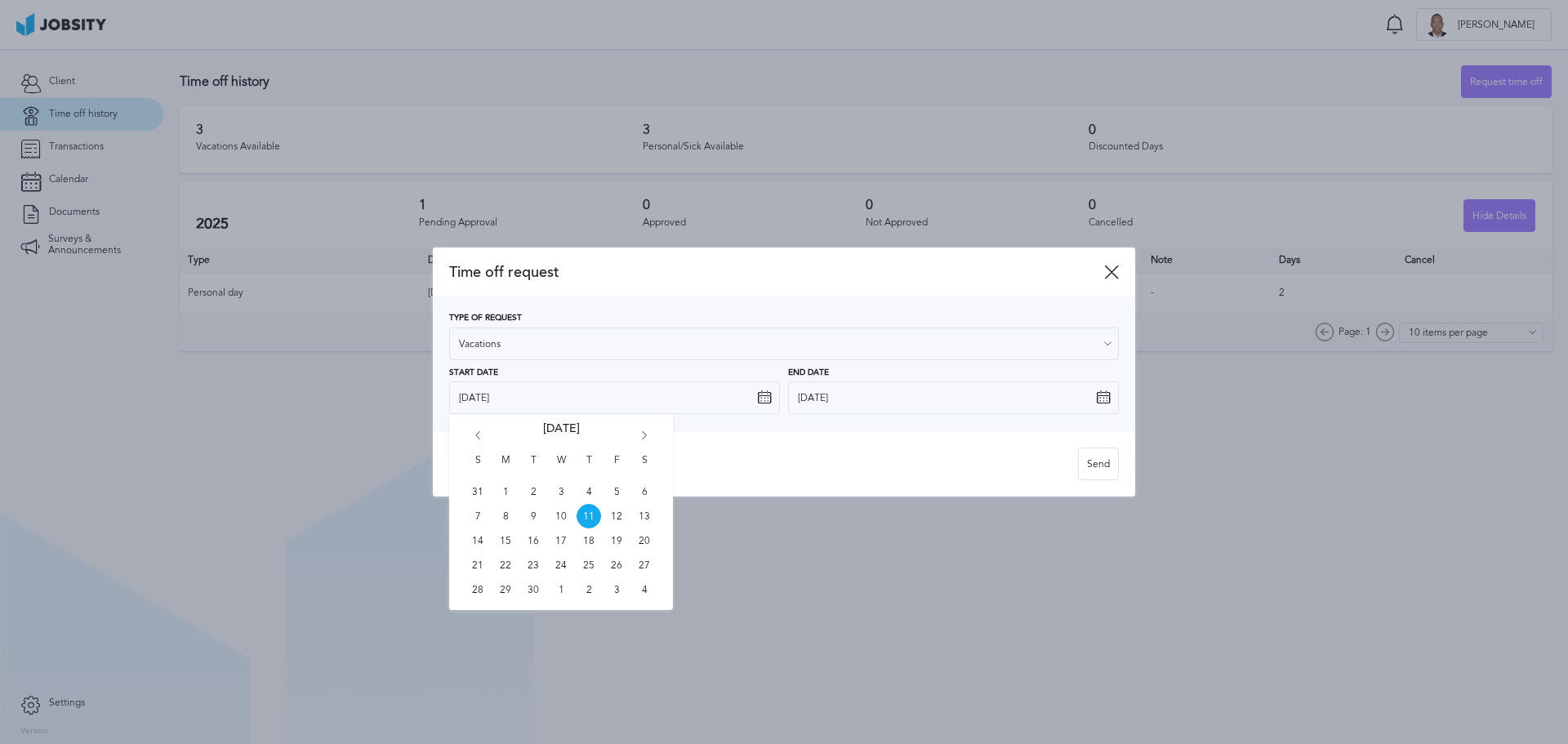
click at [643, 436] on icon "Go forward 1 month" at bounding box center [644, 438] width 14 height 14
click at [528, 515] on span "7" at bounding box center [533, 516] width 25 height 25
type input "[DATE]"
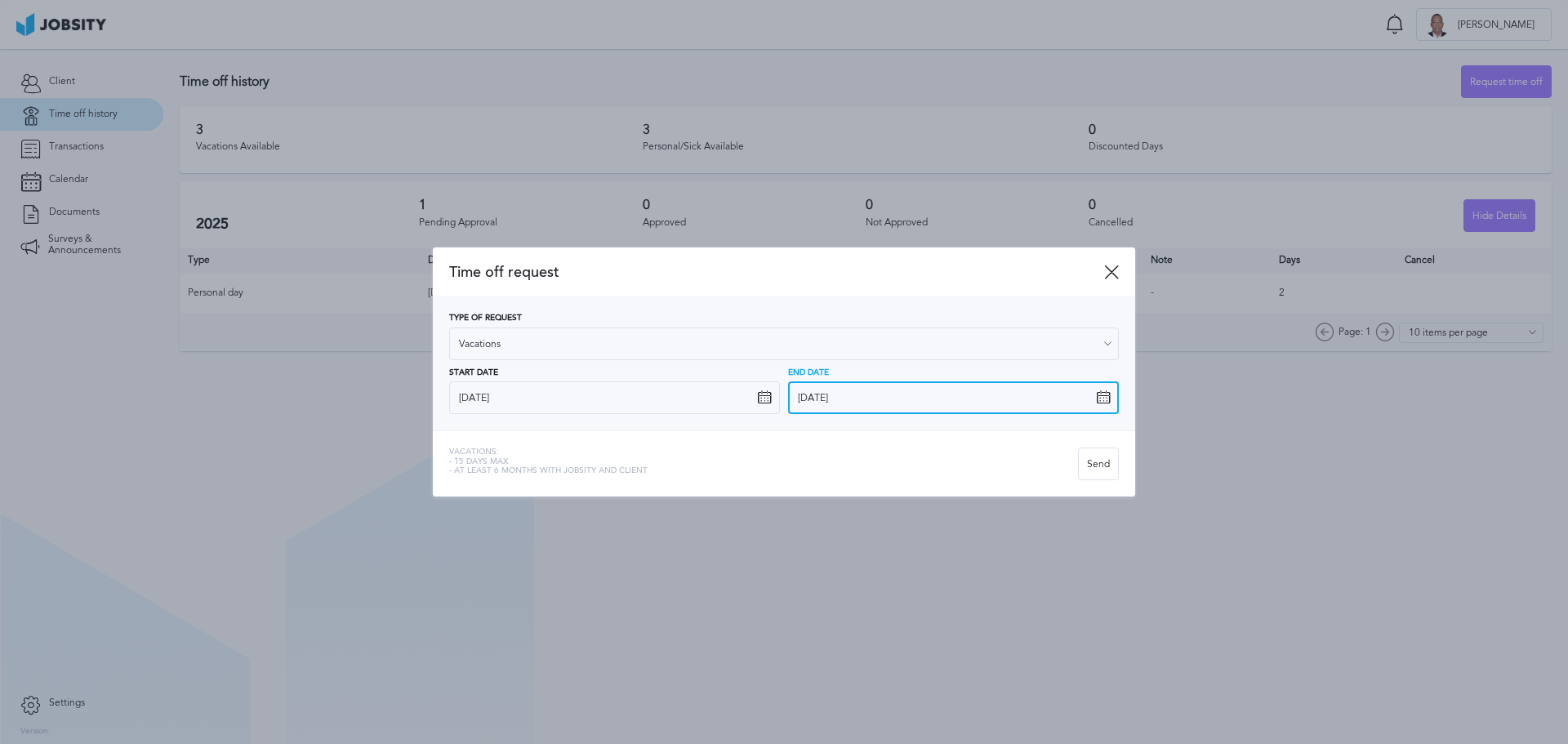
click at [866, 406] on input "[DATE]" at bounding box center [953, 398] width 331 height 32
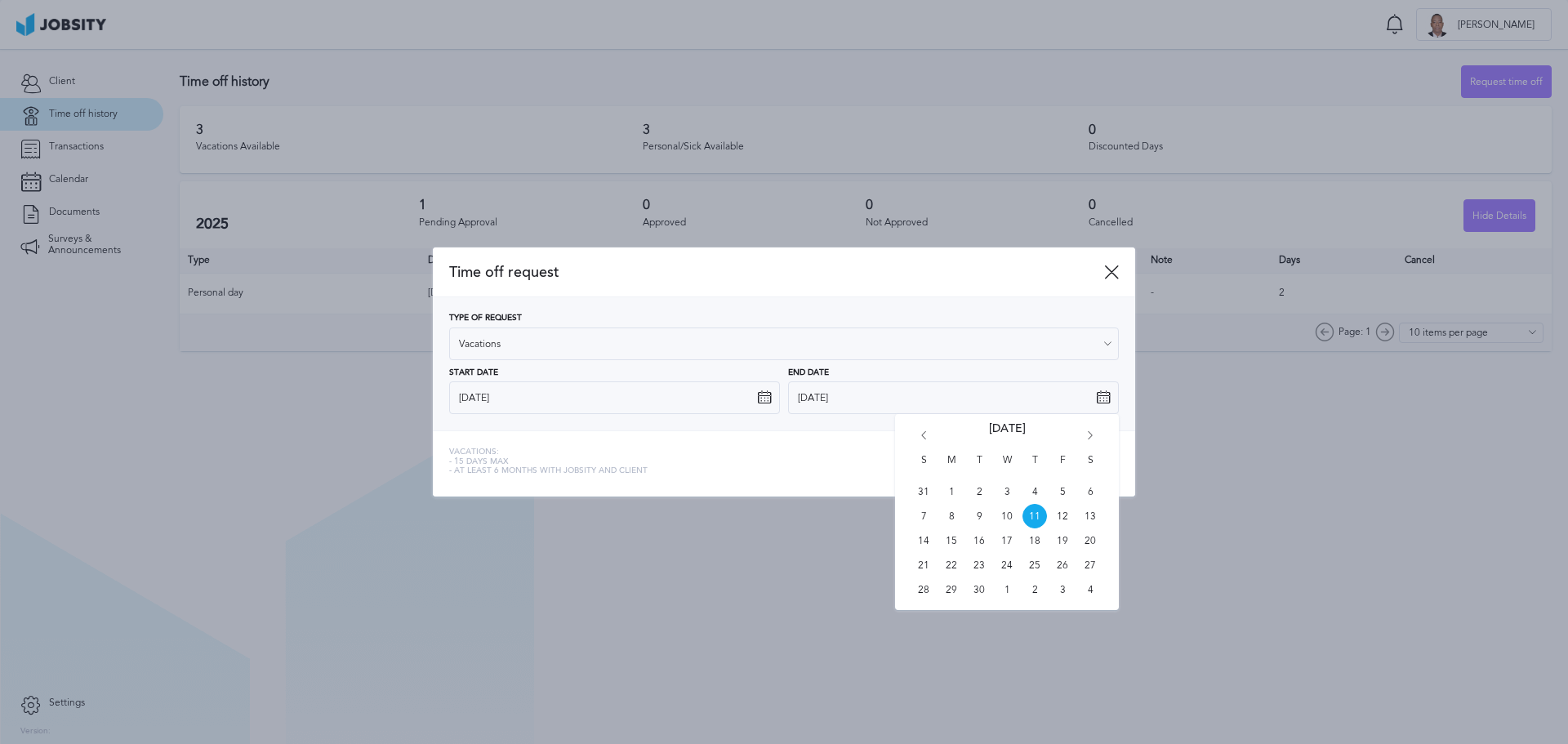
click at [1092, 431] on icon "Go forward 1 month" at bounding box center [1090, 438] width 14 height 14
click at [1004, 512] on span "8" at bounding box center [1007, 516] width 25 height 25
type input "[DATE]"
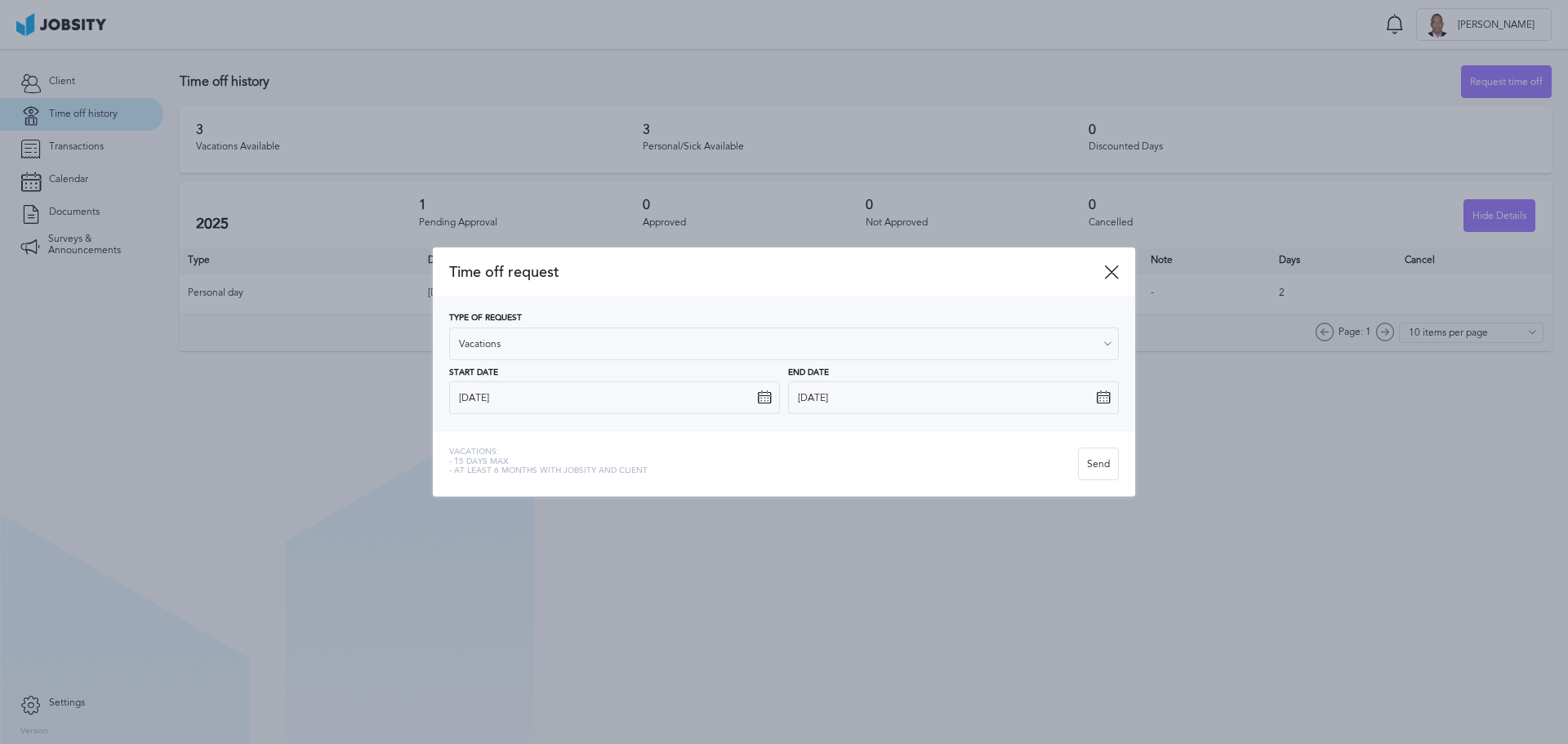
click at [918, 454] on div "Vacations: - 15 days max - At least 6 months with jobsity and client" at bounding box center [764, 463] width 629 height 32
click at [1111, 463] on div "Send" at bounding box center [1099, 464] width 39 height 32
click at [1104, 466] on div "Send" at bounding box center [1099, 464] width 39 height 32
click at [1113, 276] on icon at bounding box center [1111, 271] width 14 height 14
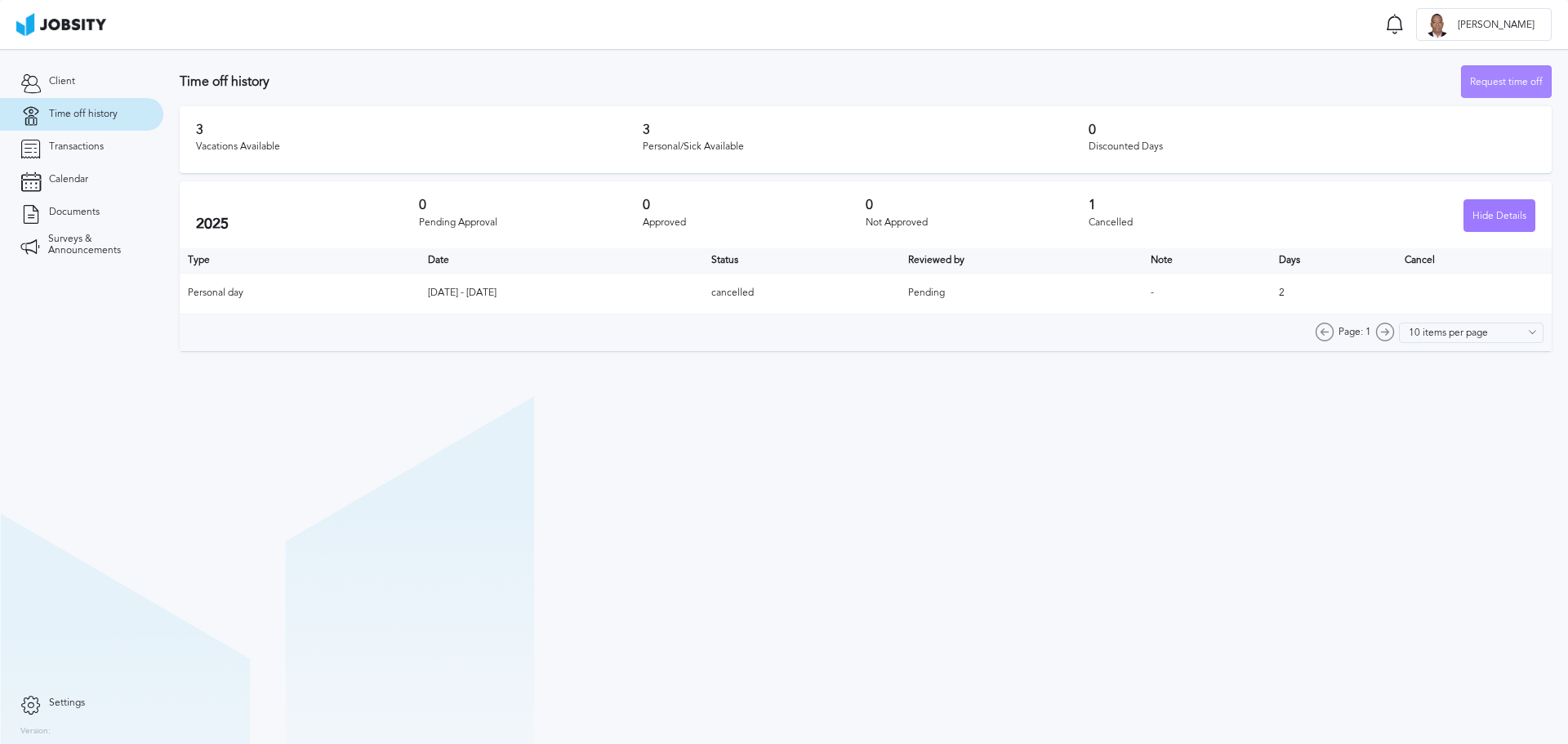
click at [1528, 82] on div "Request time off" at bounding box center [1506, 82] width 89 height 32
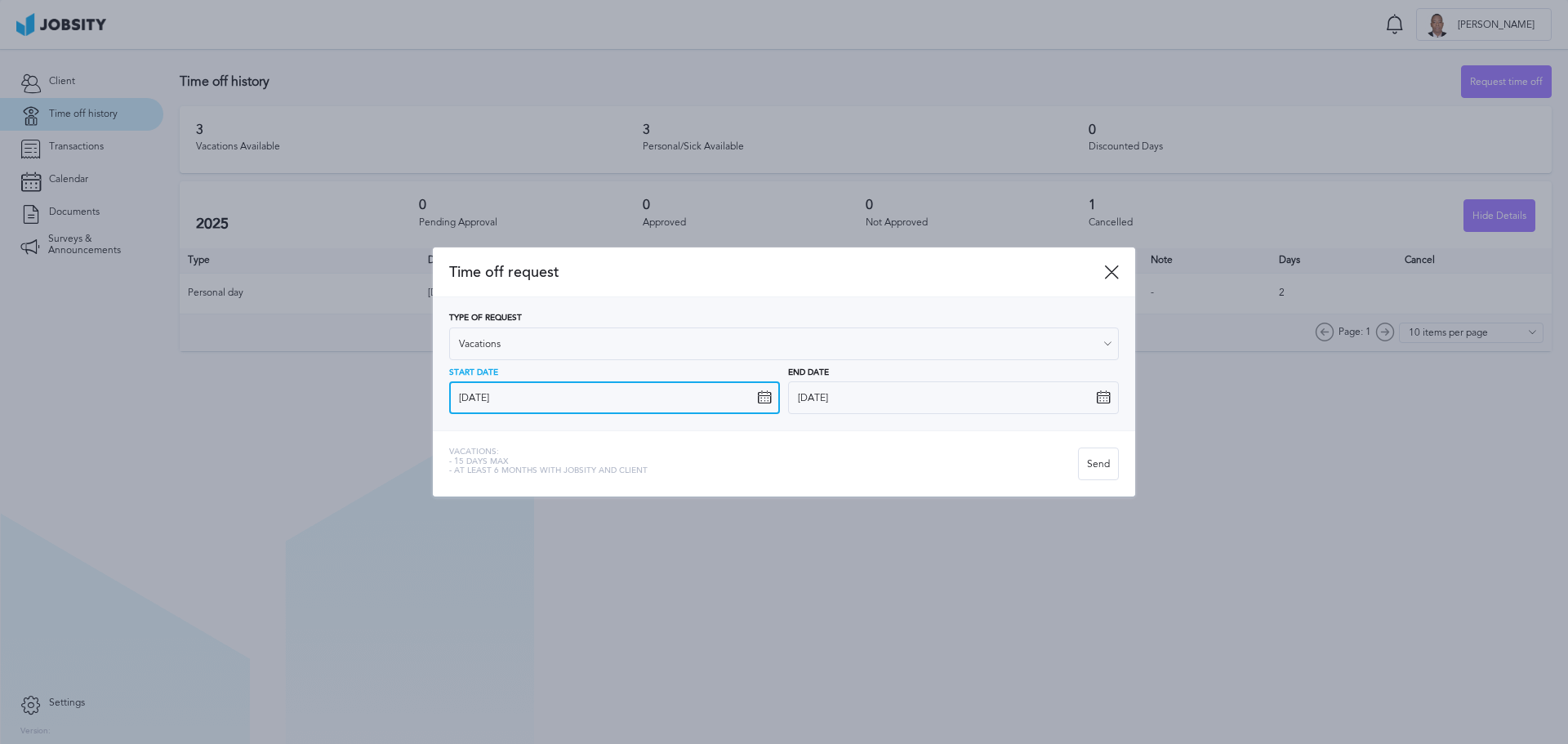
click at [741, 387] on input "[DATE]" at bounding box center [614, 398] width 331 height 32
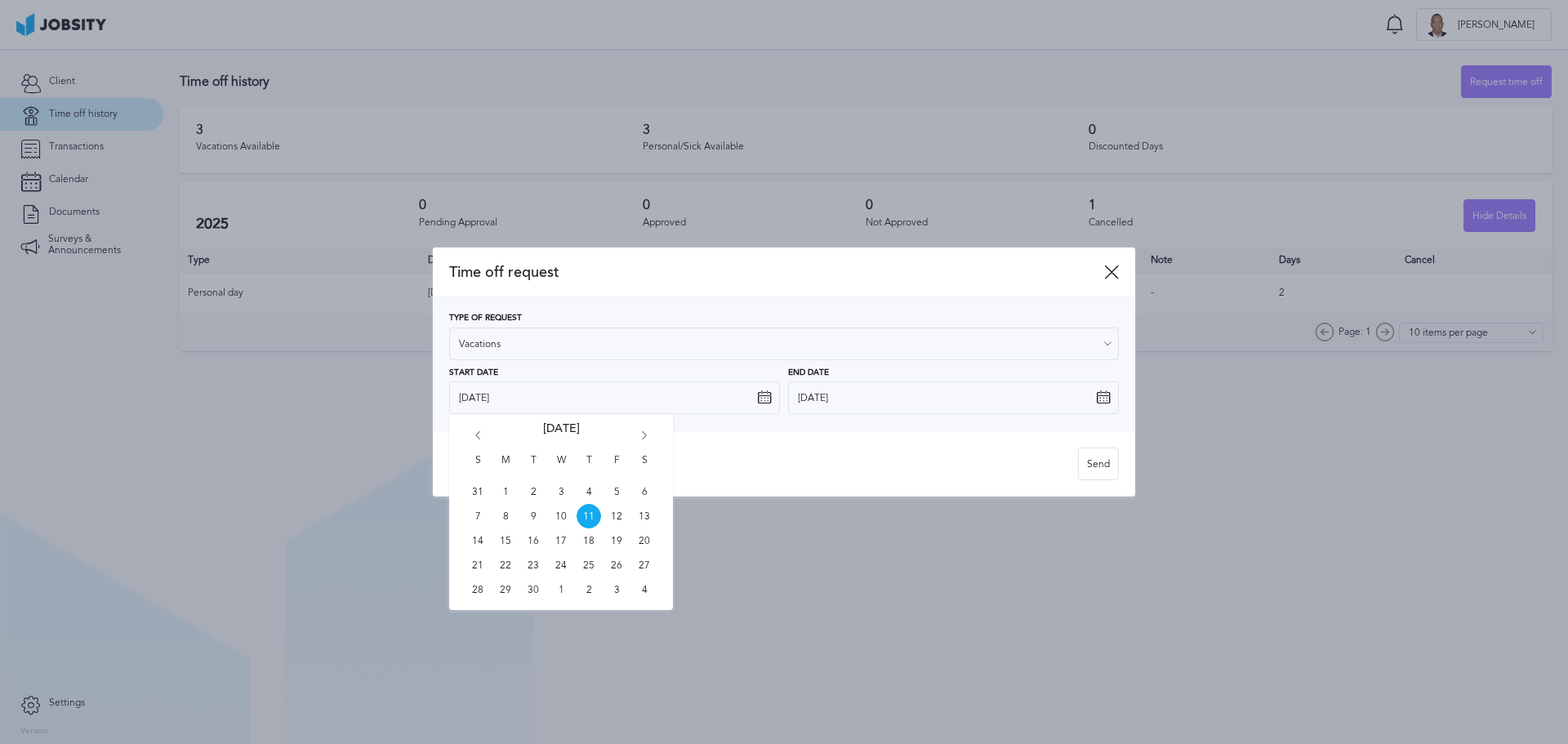
click at [633, 437] on div "S M T W T F S 31 1 2 3 4 5 6 7 8 9 10 11 12 13 14 15 16 17 18 19 20 21 22 23 24…" at bounding box center [560, 512] width 224 height 196
click at [636, 436] on div "S M T W T F S 31 1 2 3 4 5 6 7 8 9 10 11 12 13 14 15 16 17 18 19 20 21 22 23 24…" at bounding box center [560, 512] width 224 height 196
click at [641, 436] on icon "Go forward 1 month" at bounding box center [644, 438] width 14 height 14
click at [532, 520] on span "7" at bounding box center [533, 516] width 25 height 25
type input "[DATE]"
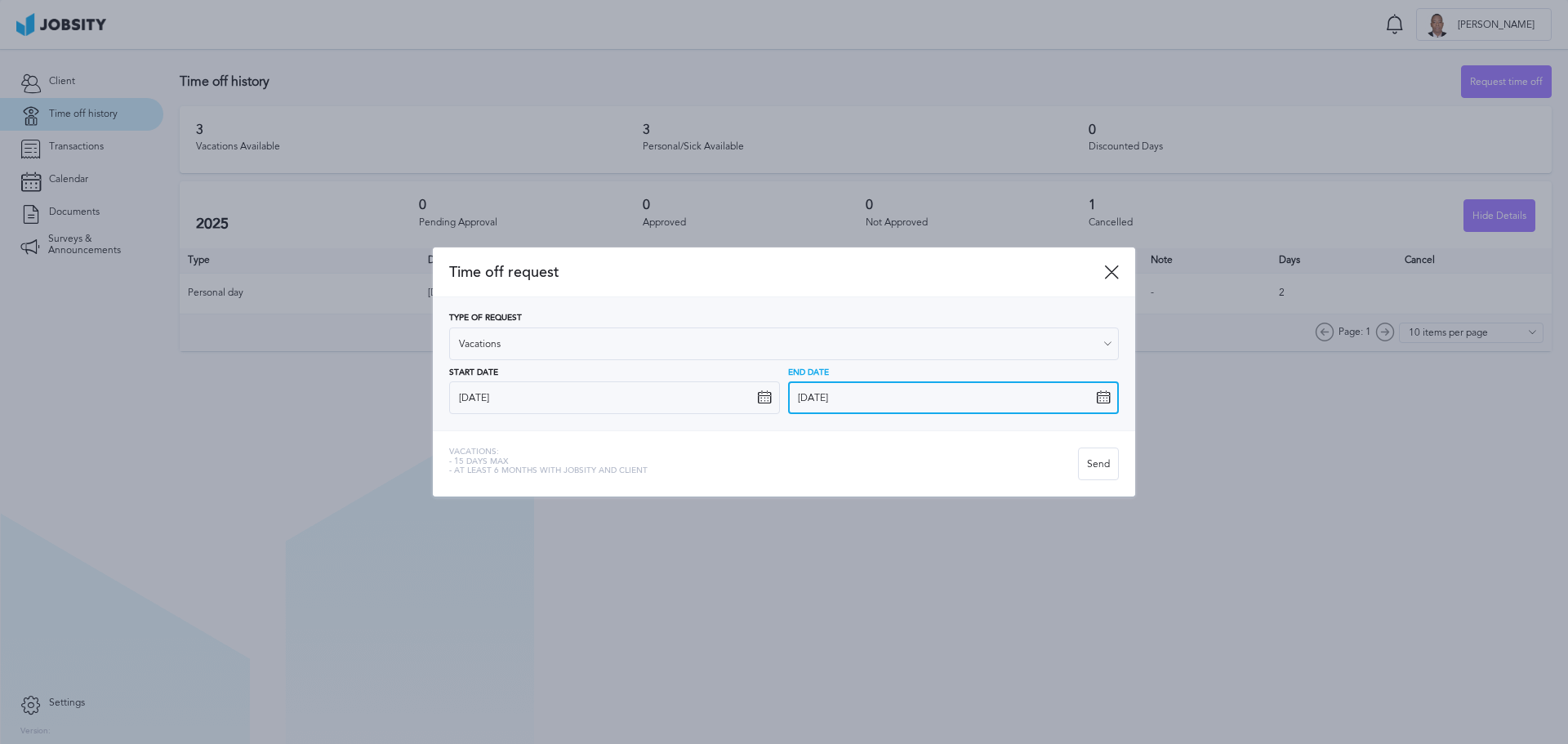
click at [861, 400] on input "[DATE]" at bounding box center [953, 398] width 331 height 32
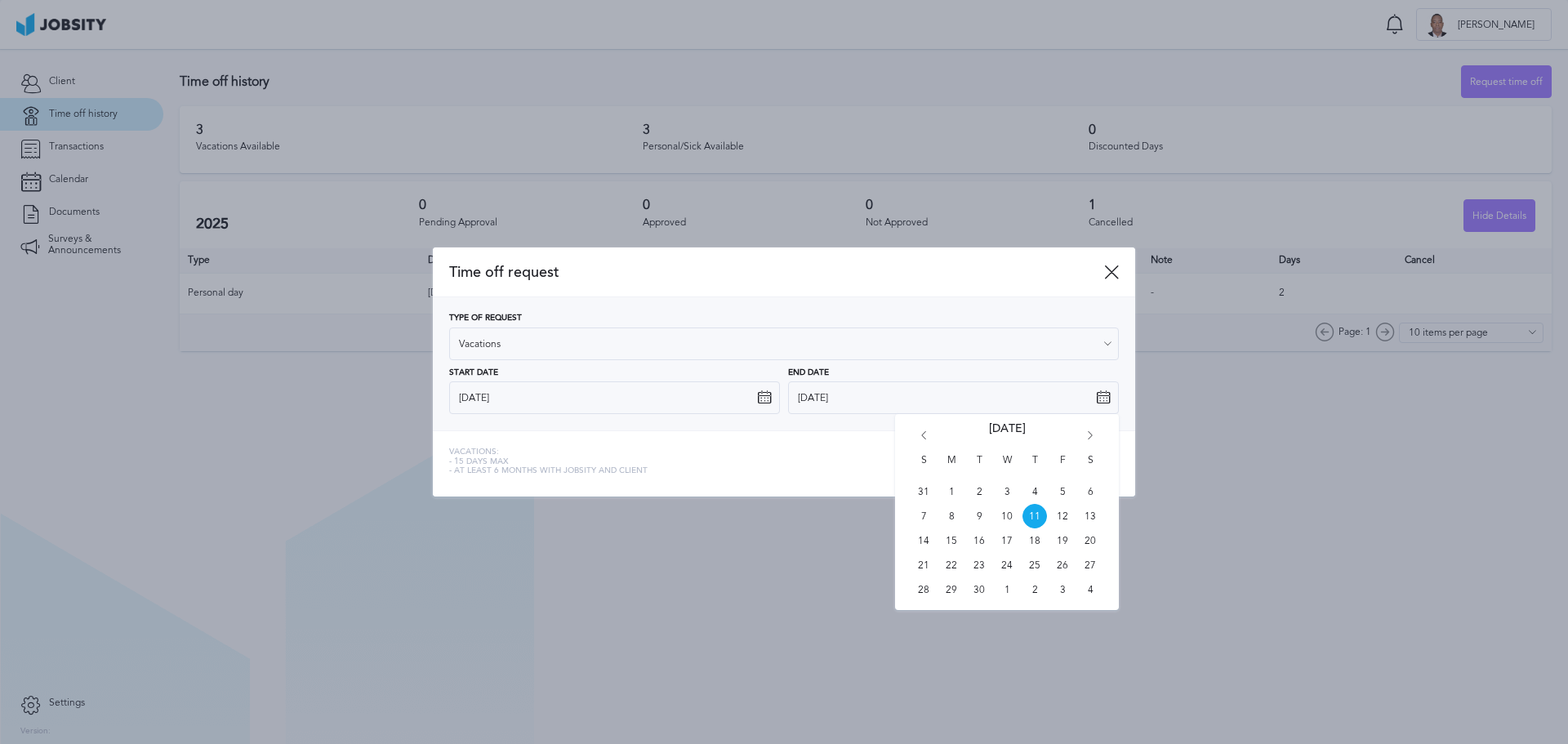
click at [1094, 433] on icon "Go forward 1 month" at bounding box center [1090, 438] width 14 height 14
click at [1009, 514] on span "8" at bounding box center [1007, 516] width 25 height 25
type input "[DATE]"
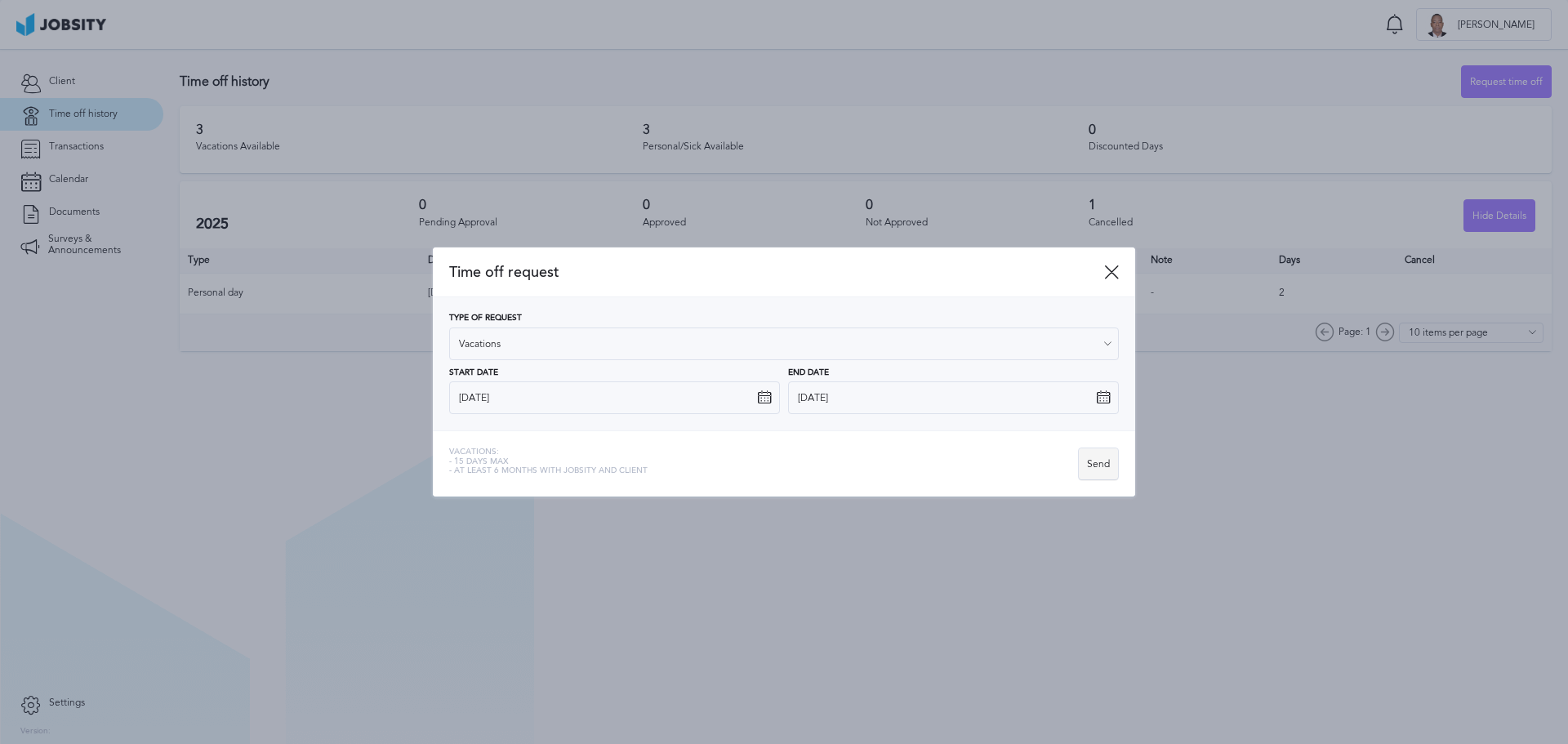
click at [1105, 474] on div "Send" at bounding box center [1099, 464] width 39 height 32
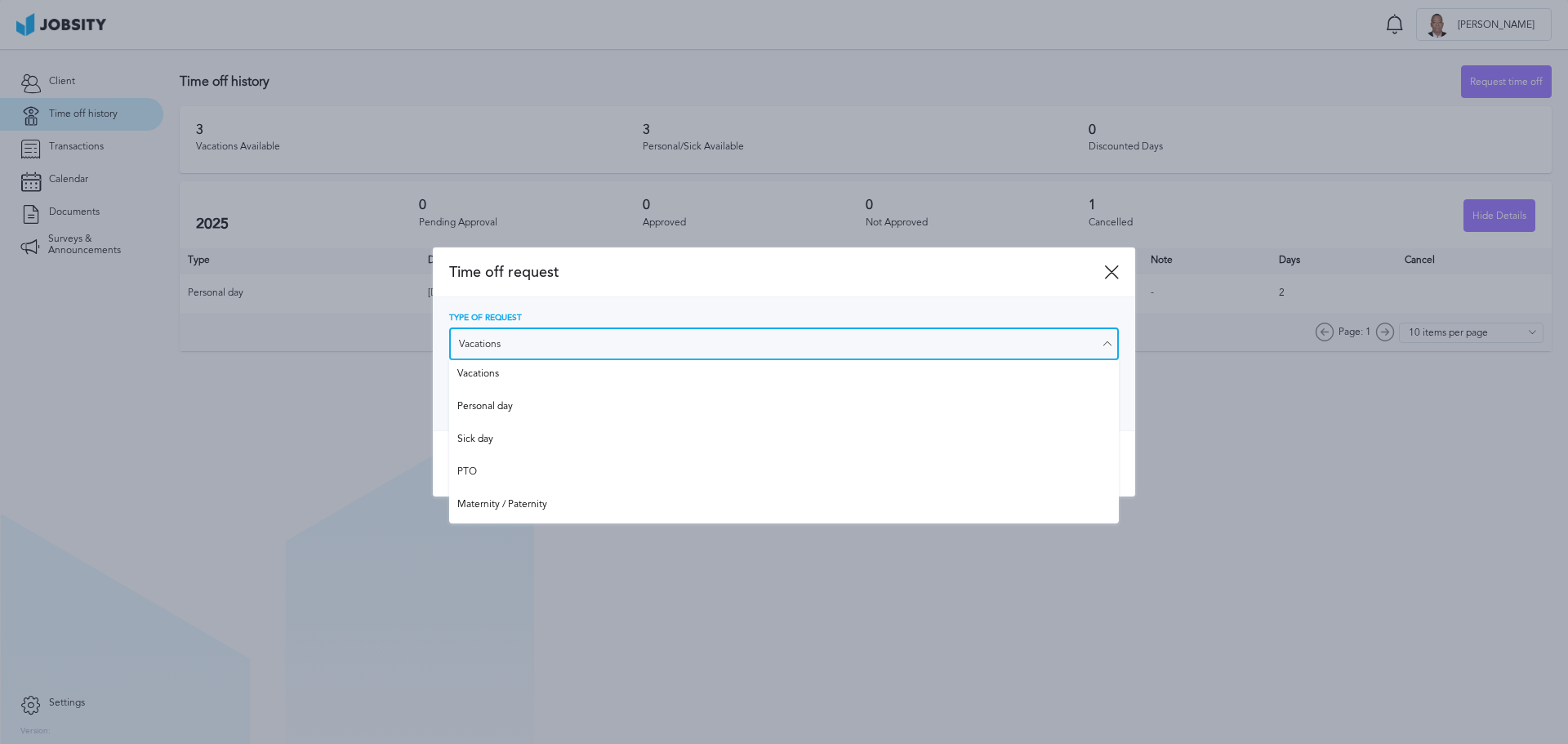
click at [594, 333] on input "Vacations" at bounding box center [784, 344] width 670 height 32
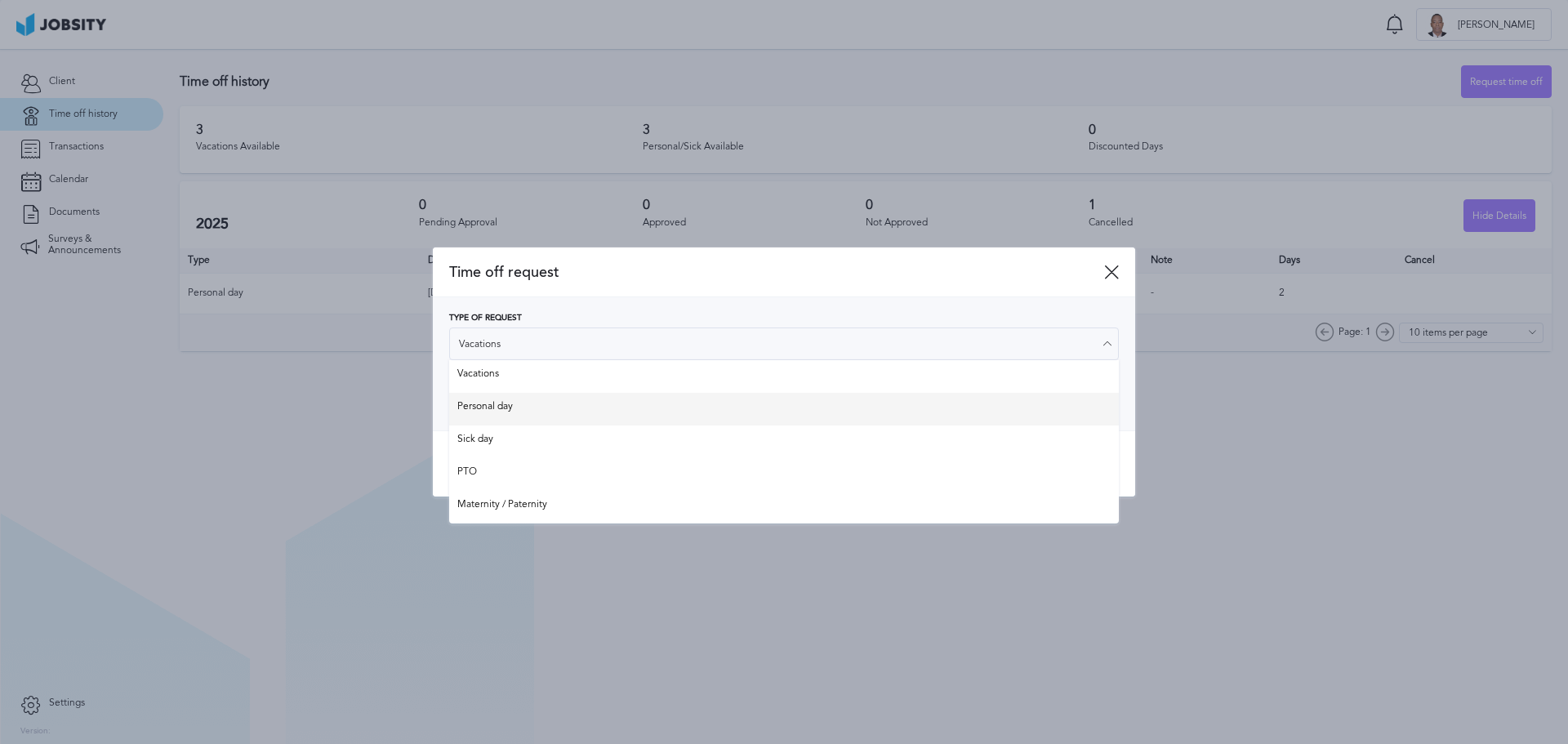
type input "Personal day"
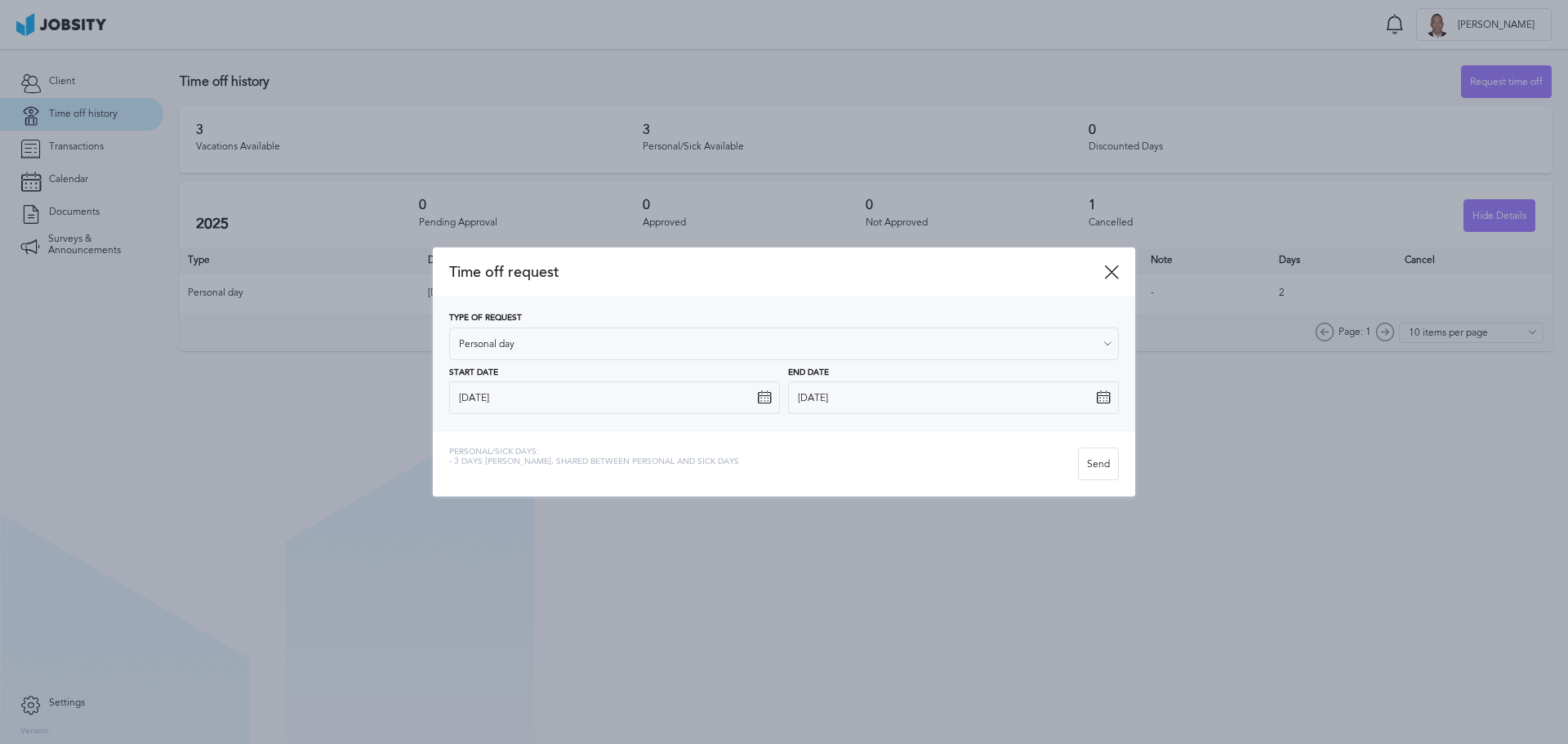
click at [529, 404] on div "Type of Request Personal day Vacations Personal day Sick day PTO Maternity / Pa…" at bounding box center [784, 364] width 670 height 100
click at [1088, 466] on div "Send" at bounding box center [1099, 464] width 39 height 32
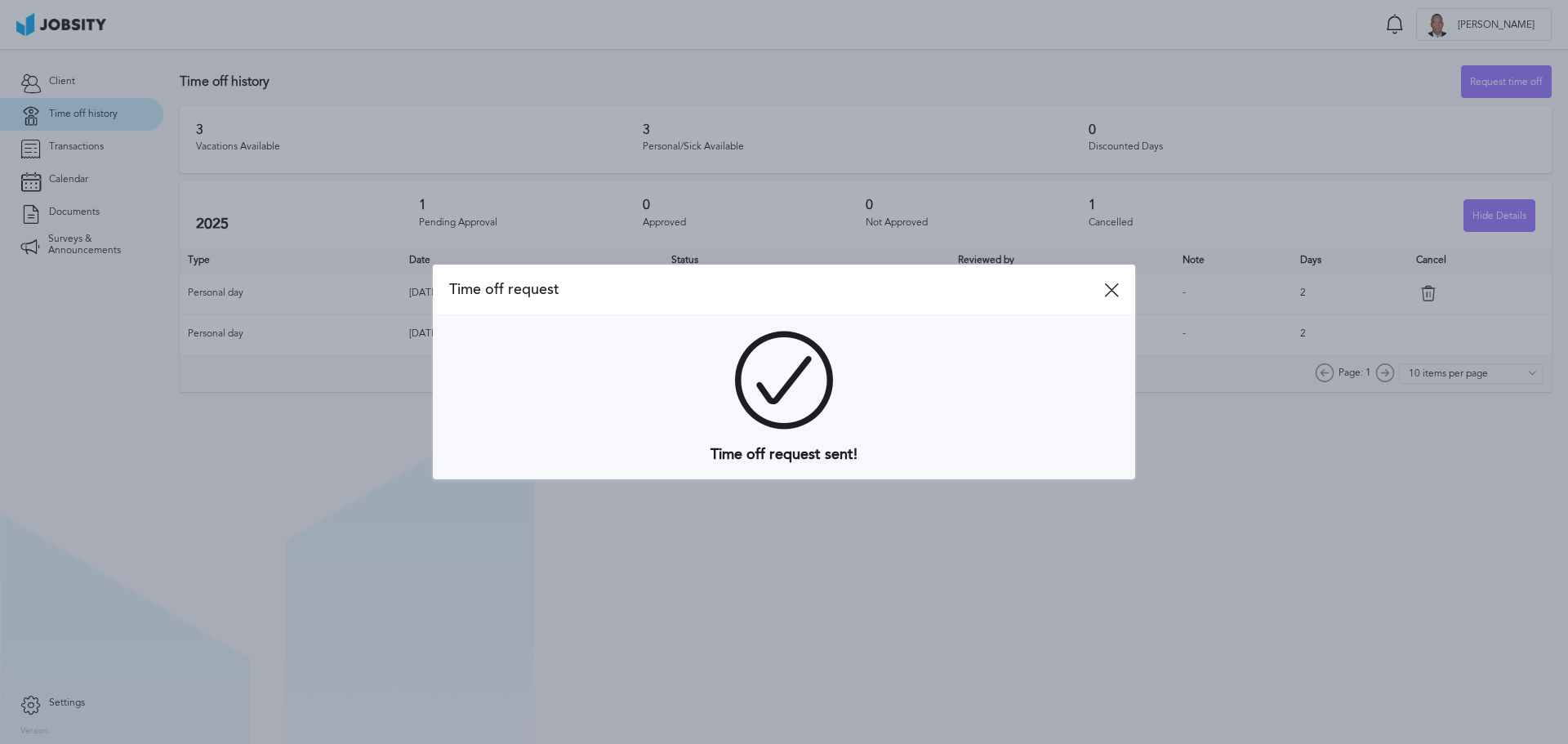
click at [1108, 280] on div "Time off request" at bounding box center [784, 290] width 702 height 51
click at [1110, 291] on icon at bounding box center [1111, 289] width 14 height 14
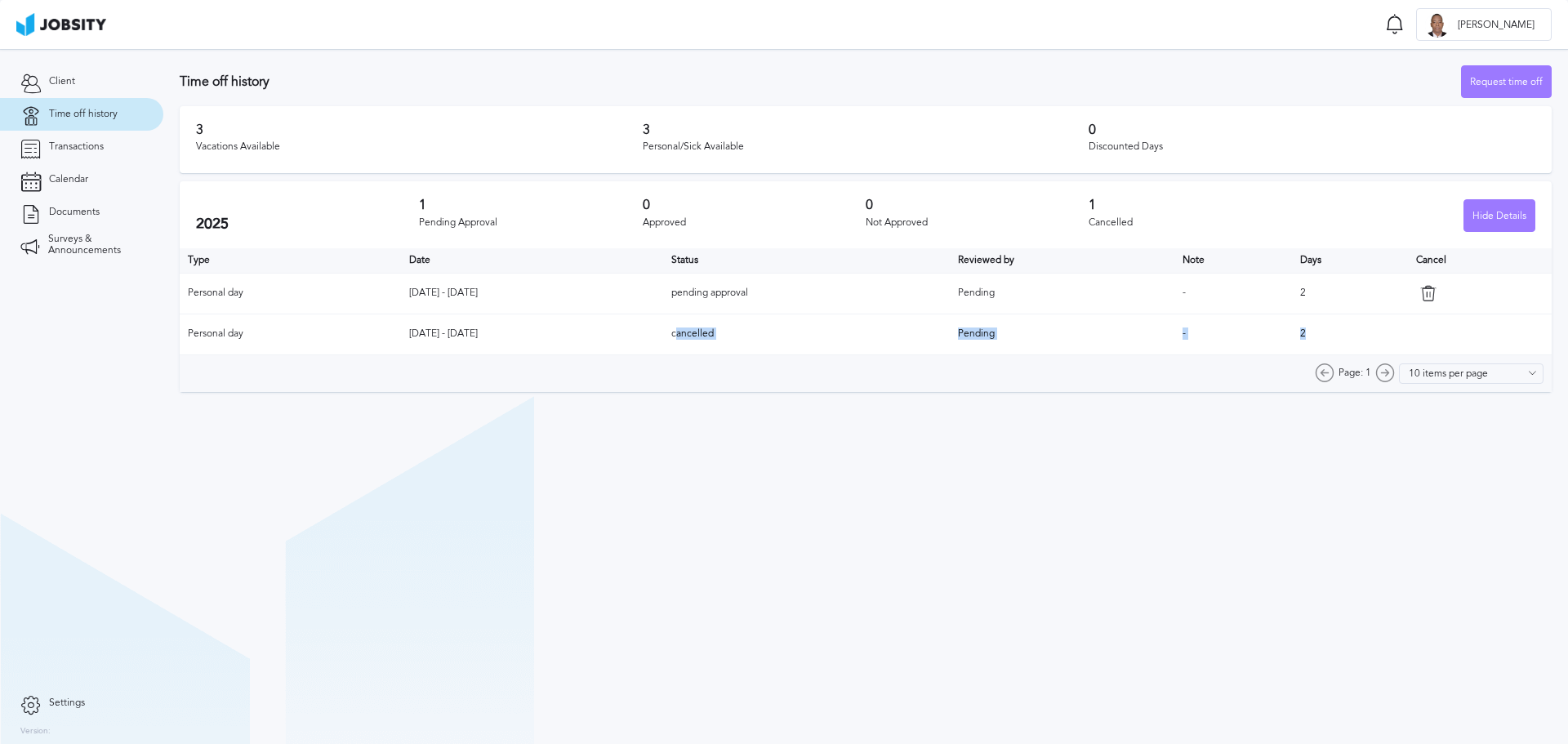
drag, startPoint x: 719, startPoint y: 330, endPoint x: 1364, endPoint y: 330, distance: 645.0
click at [1363, 330] on tr "Personal day Oct 7 - Oct 8 2025 cancelled Pending - 2" at bounding box center [866, 334] width 1372 height 41
click at [1364, 330] on td "2" at bounding box center [1350, 334] width 116 height 41
drag, startPoint x: 1346, startPoint y: 334, endPoint x: 179, endPoint y: 339, distance: 1167.0
click at [179, 339] on section "Time off history Request time off 3 Vacations Available 3 Personal/Sick Availab…" at bounding box center [866, 224] width 1405 height 351
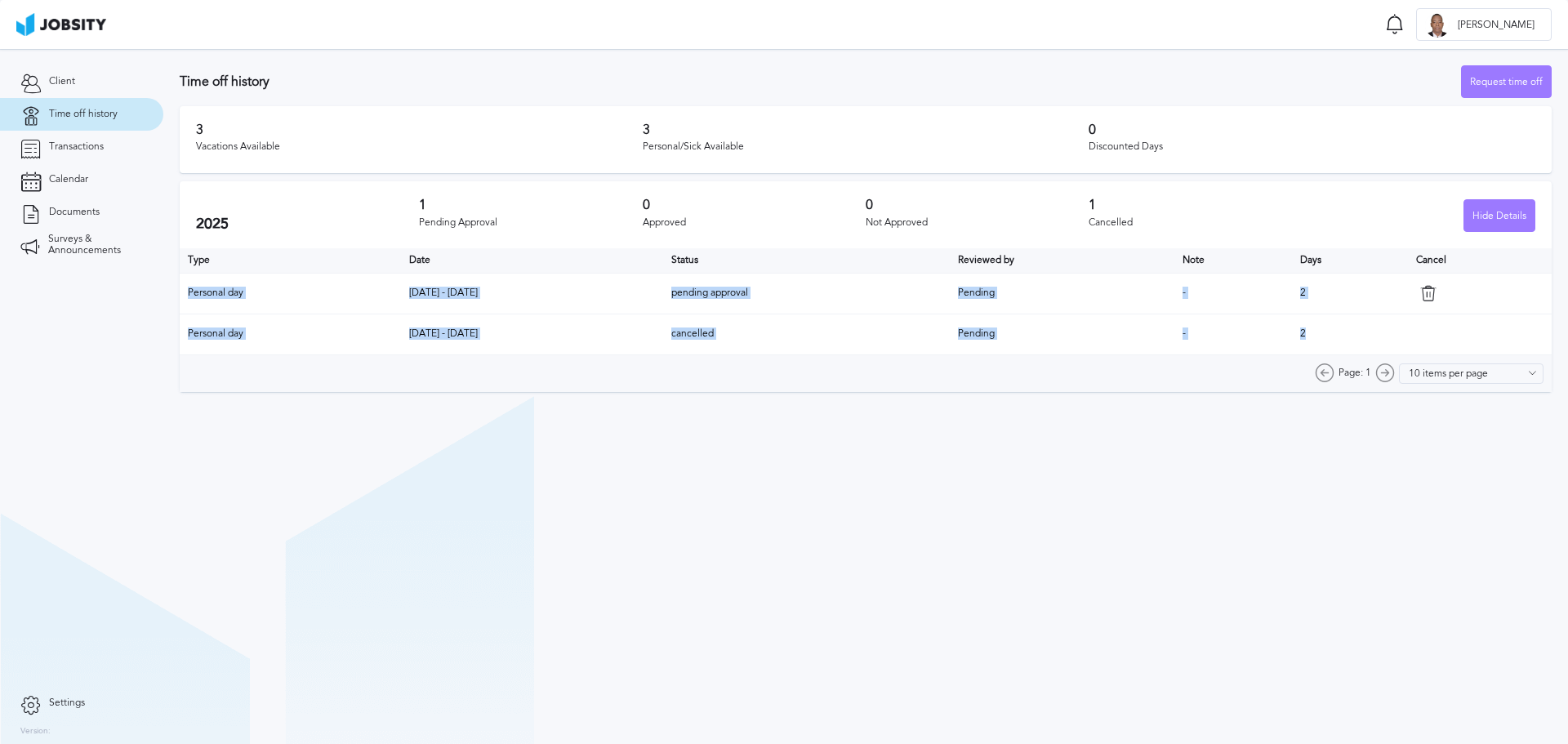
click at [179, 339] on section "Time off history Request time off 3 Vacations Available 3 Personal/Sick Availab…" at bounding box center [866, 224] width 1405 height 351
